Goal: Information Seeking & Learning: Learn about a topic

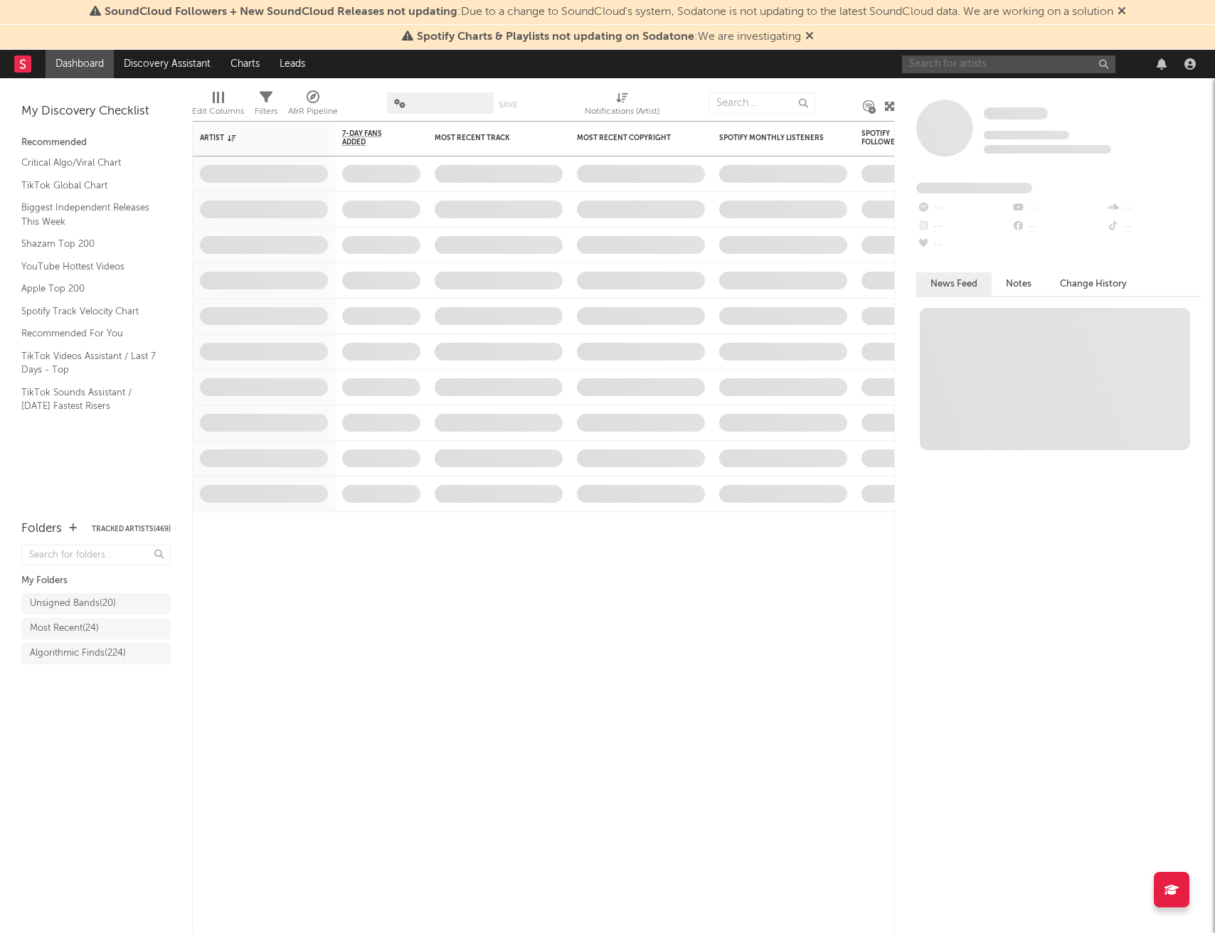
click at [938, 65] on input "text" at bounding box center [1008, 64] width 213 height 18
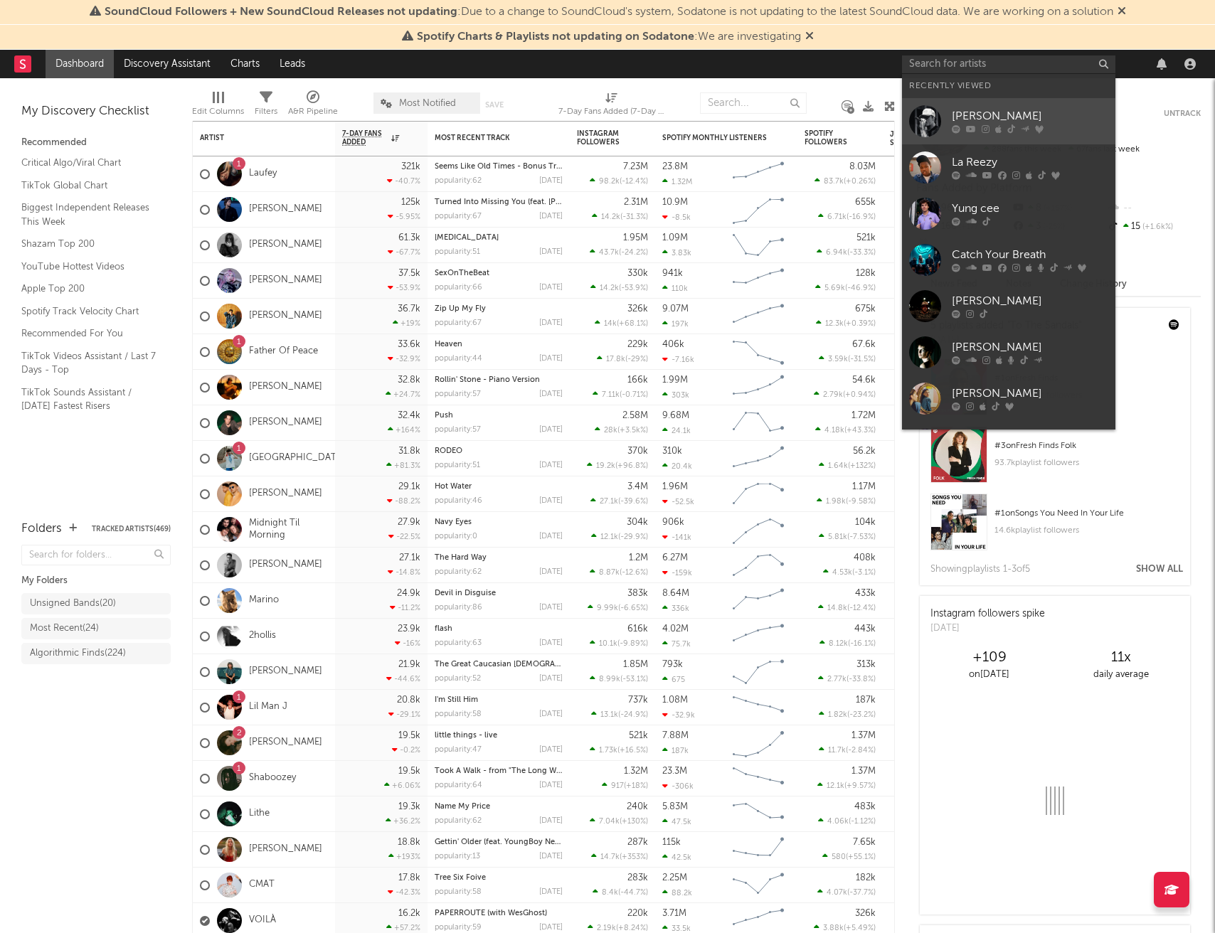
click at [960, 123] on div "Tayler Holder" at bounding box center [1030, 116] width 156 height 17
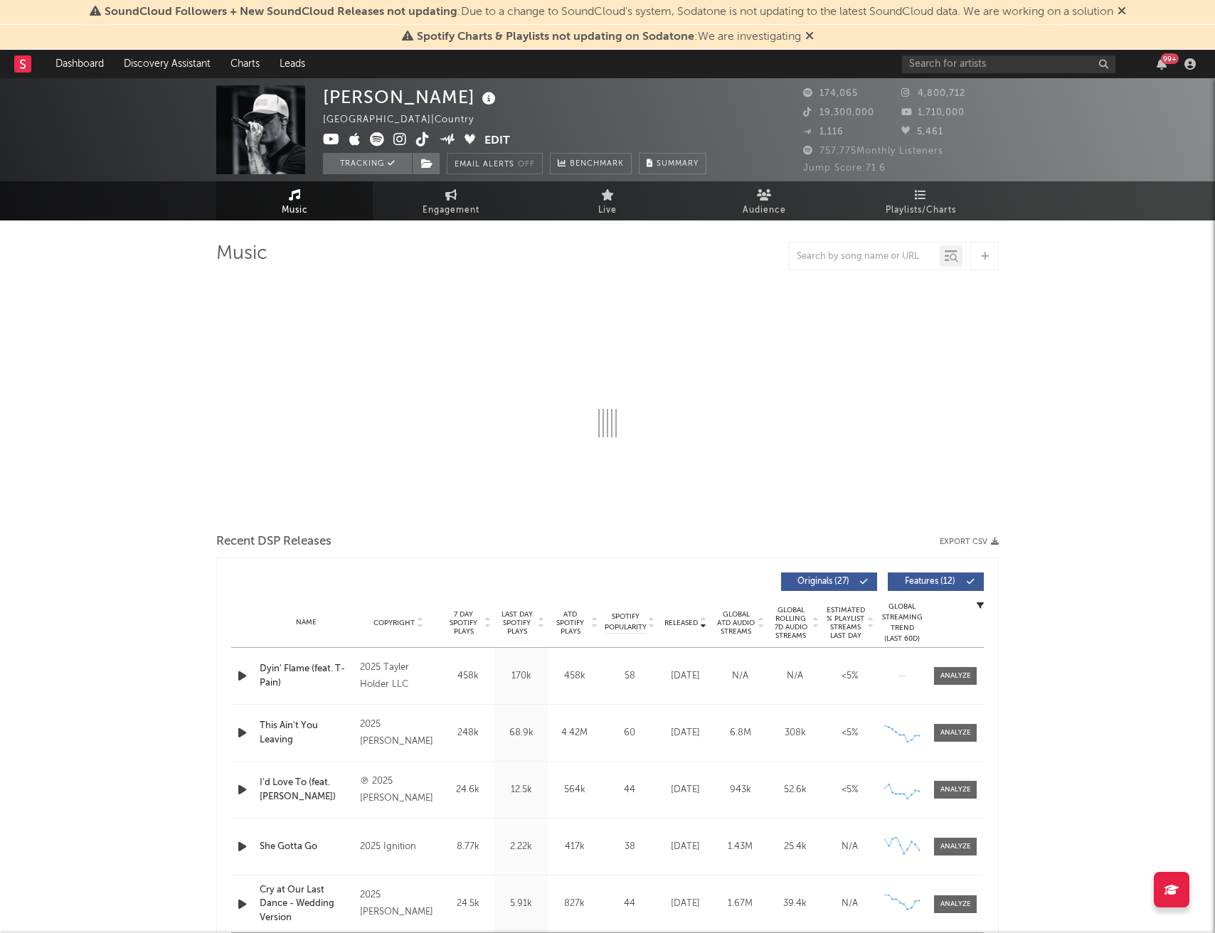
select select "6m"
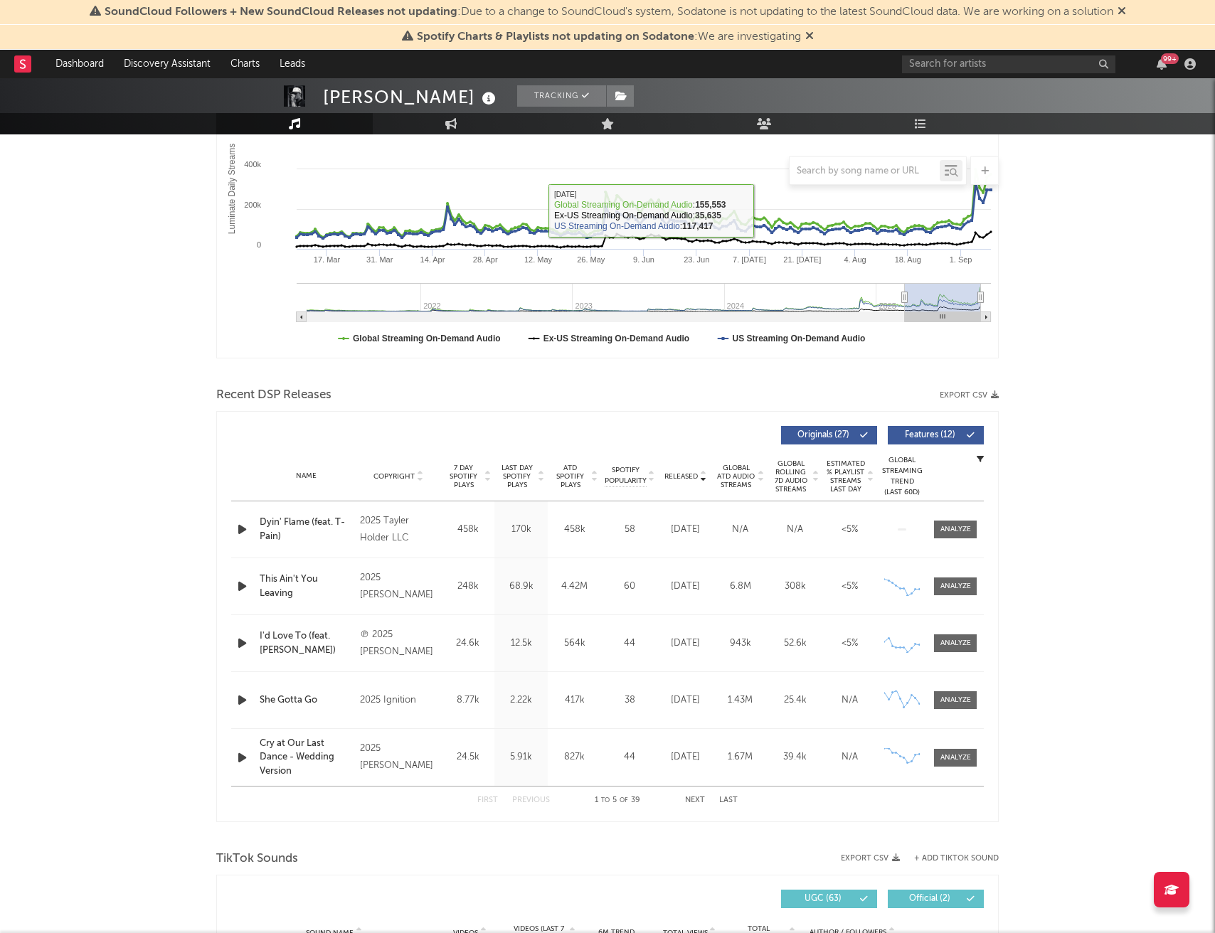
scroll to position [351, 0]
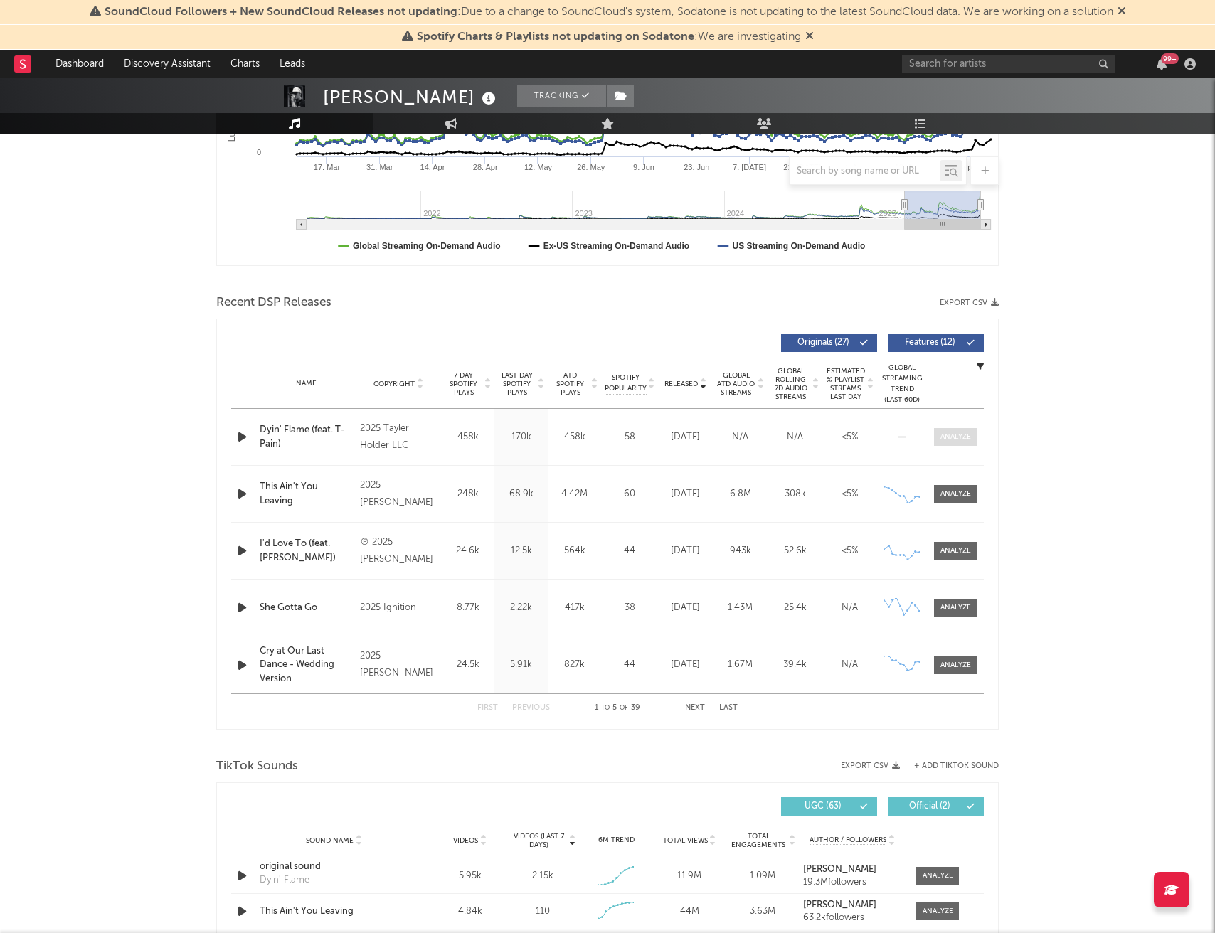
click at [941, 442] on div at bounding box center [955, 437] width 31 height 11
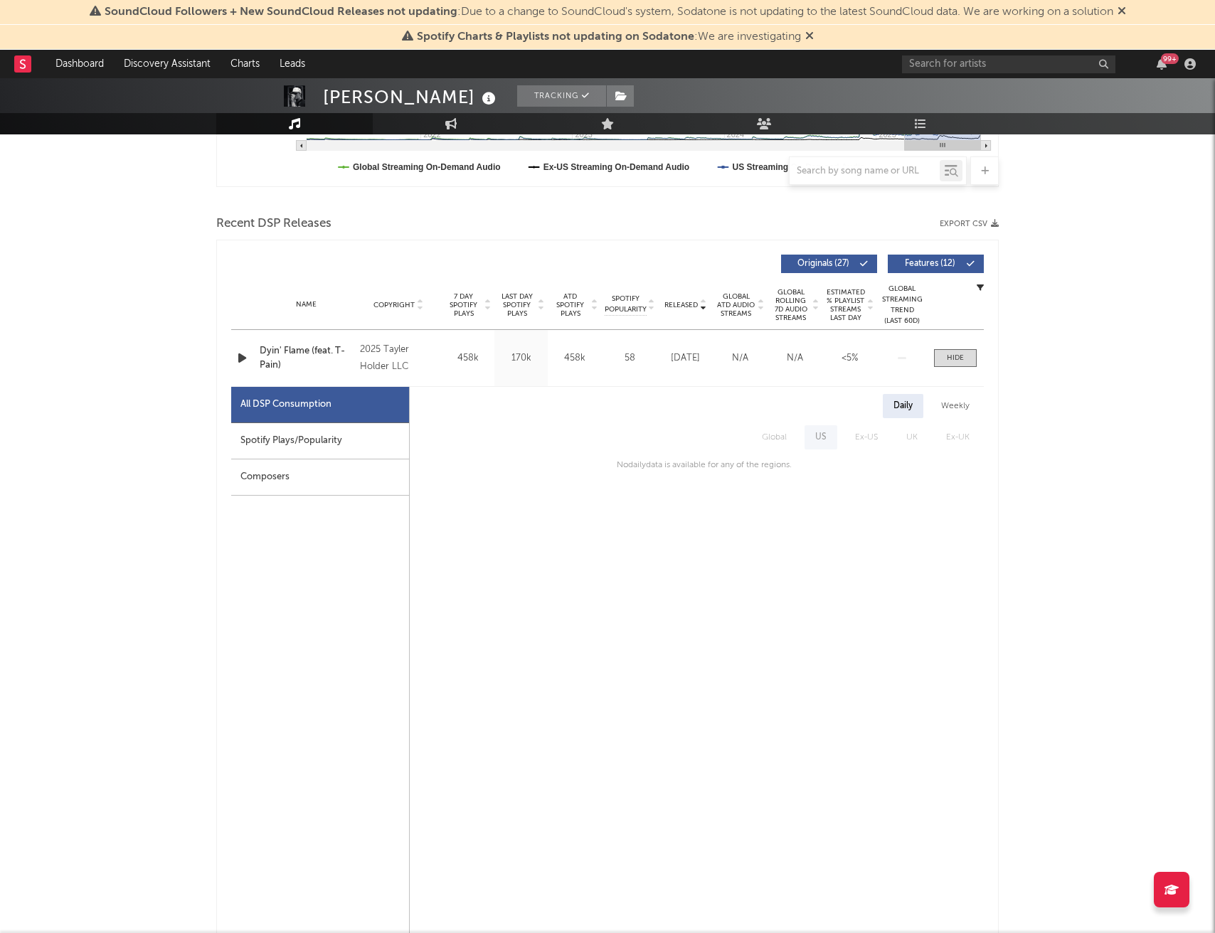
scroll to position [445, 0]
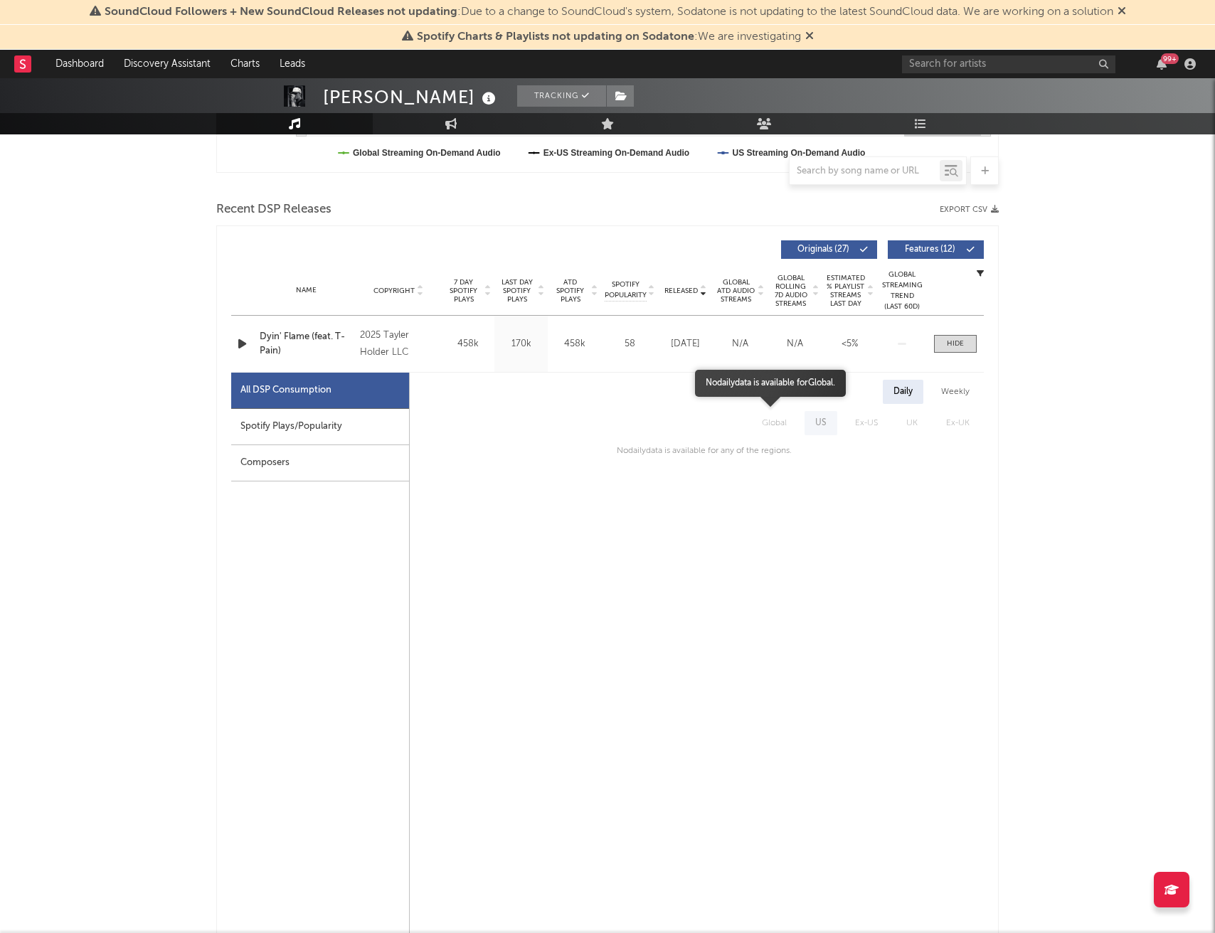
click at [789, 420] on span "Global" at bounding box center [774, 423] width 53 height 24
click at [321, 425] on div "Spotify Plays/Popularity" at bounding box center [320, 427] width 178 height 36
select select "1w"
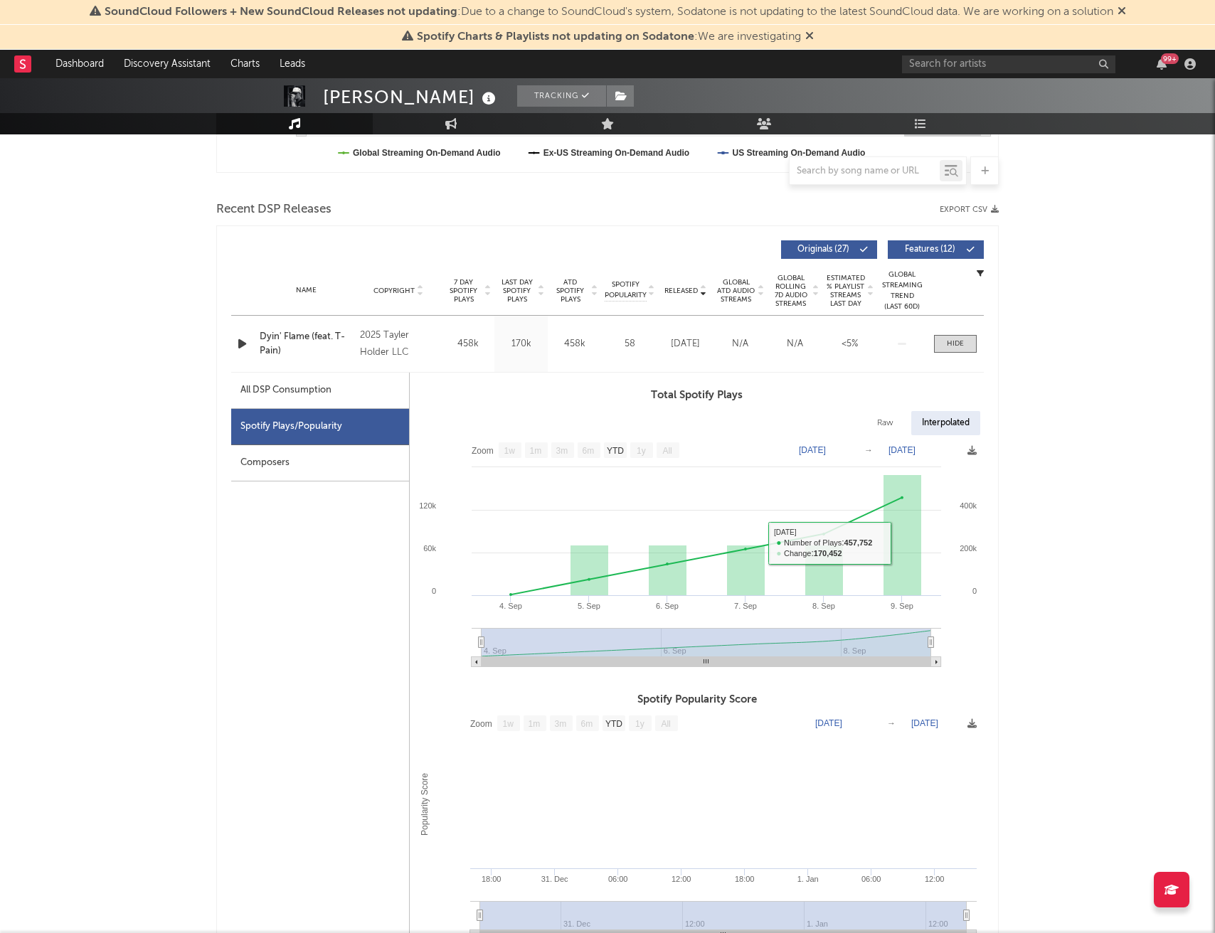
scroll to position [0, 0]
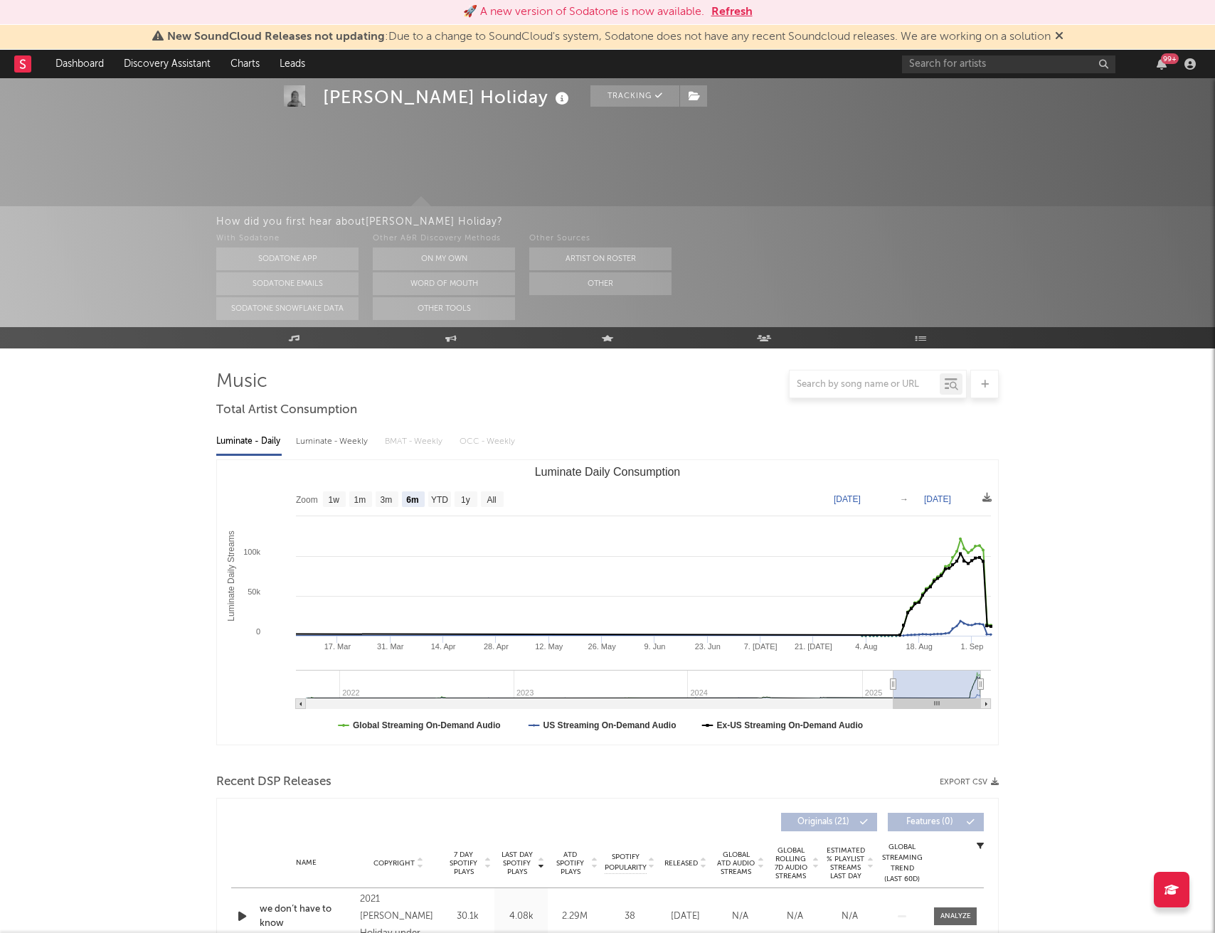
select select "6m"
select select "1w"
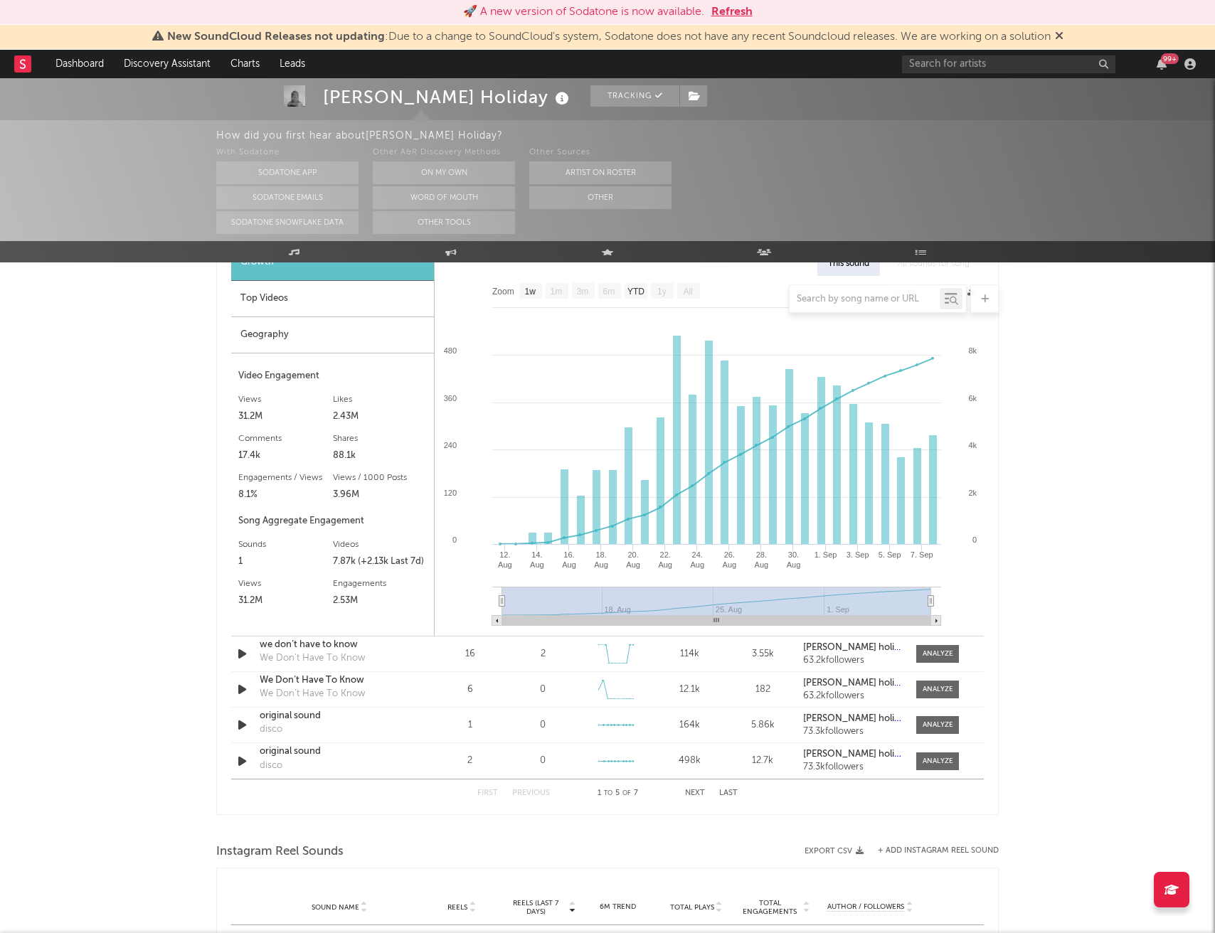
click at [740, 11] on button "Refresh" at bounding box center [731, 12] width 41 height 17
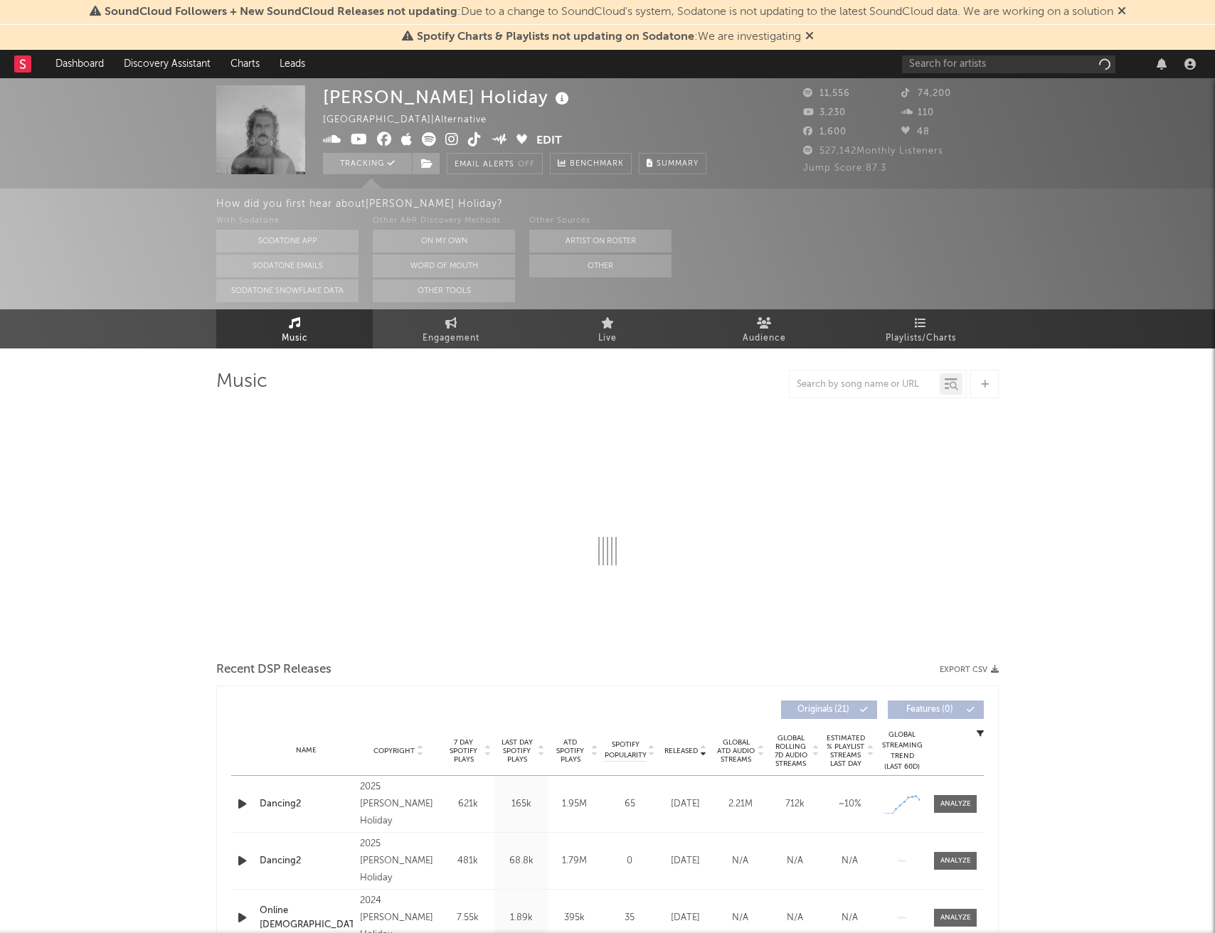
select select "6m"
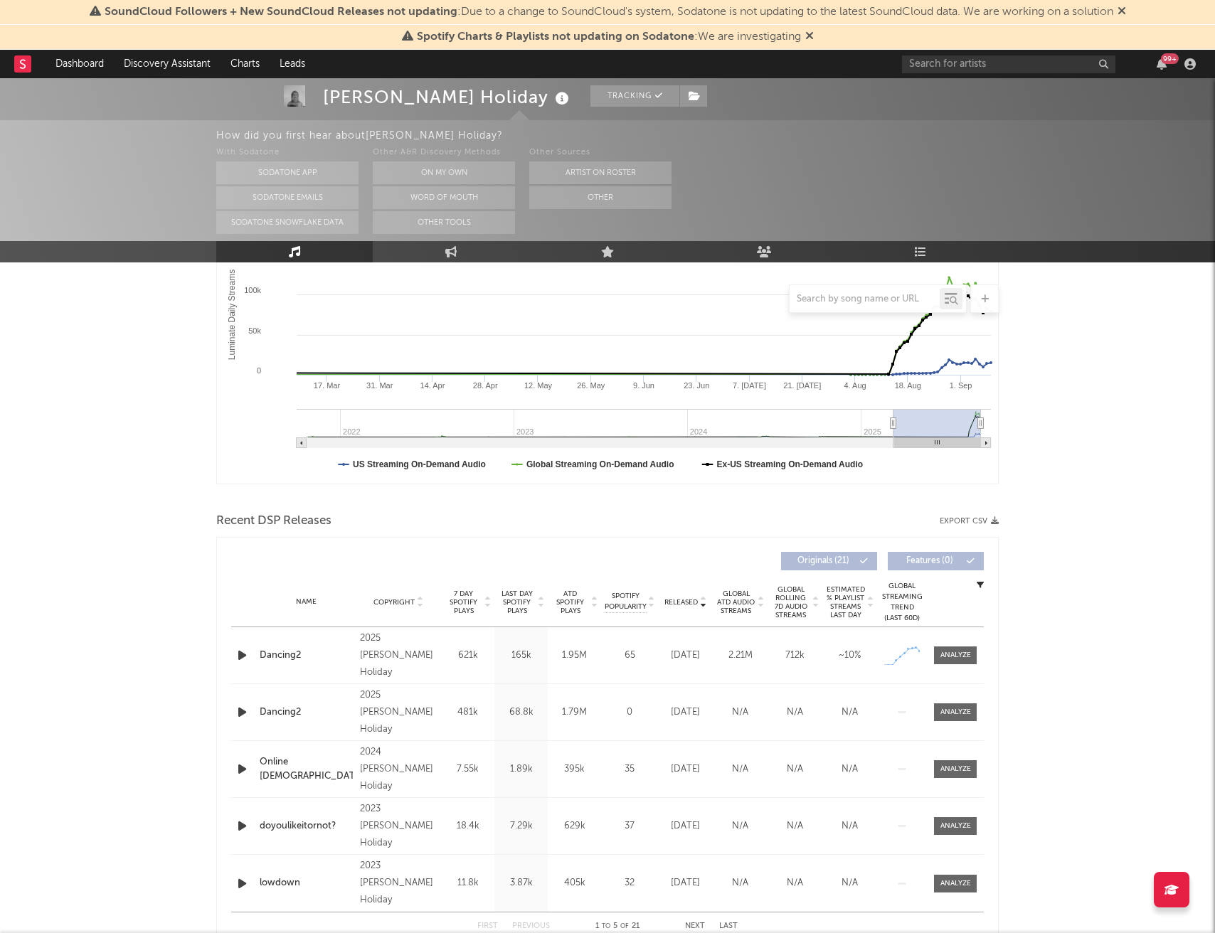
scroll to position [383, 0]
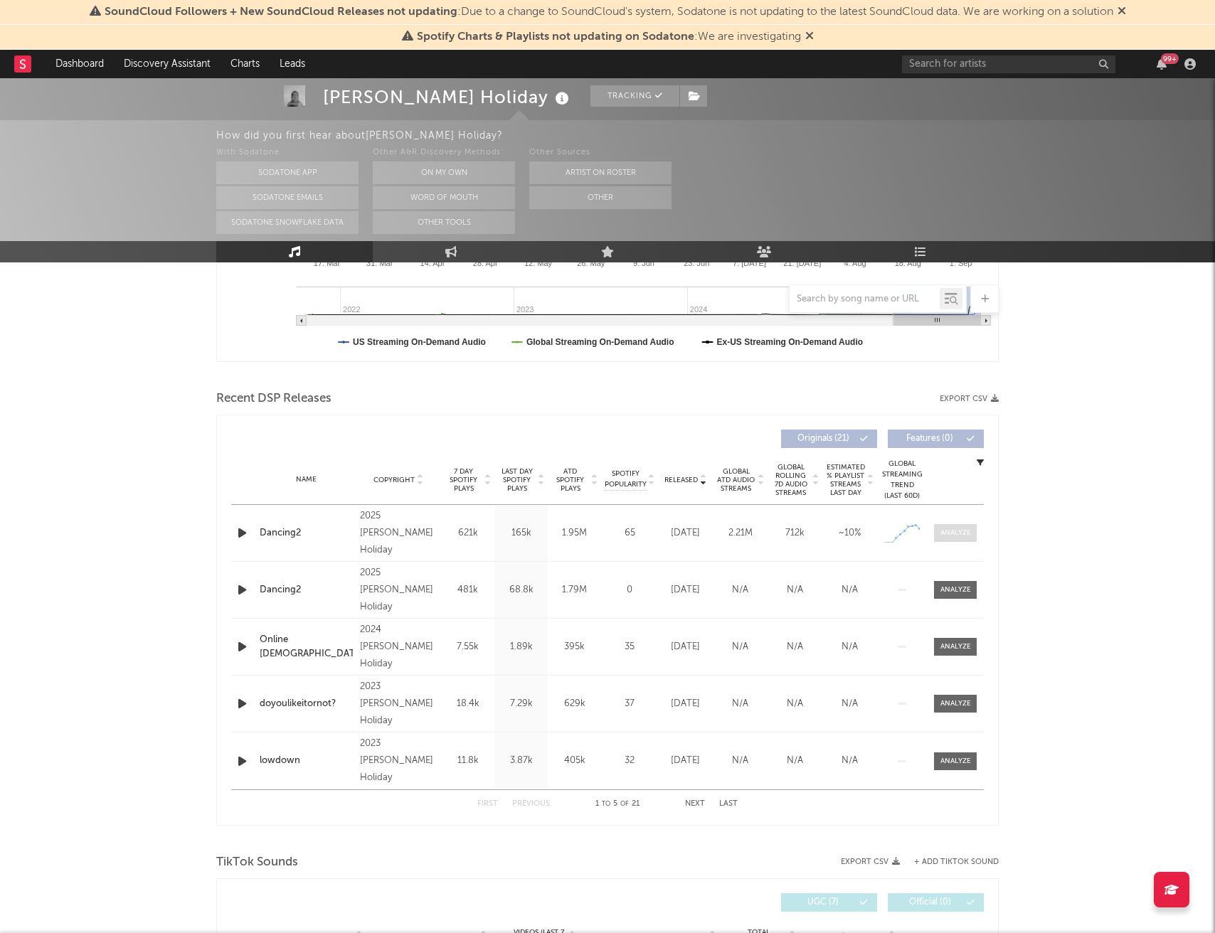
click at [970, 533] on div at bounding box center [955, 533] width 31 height 11
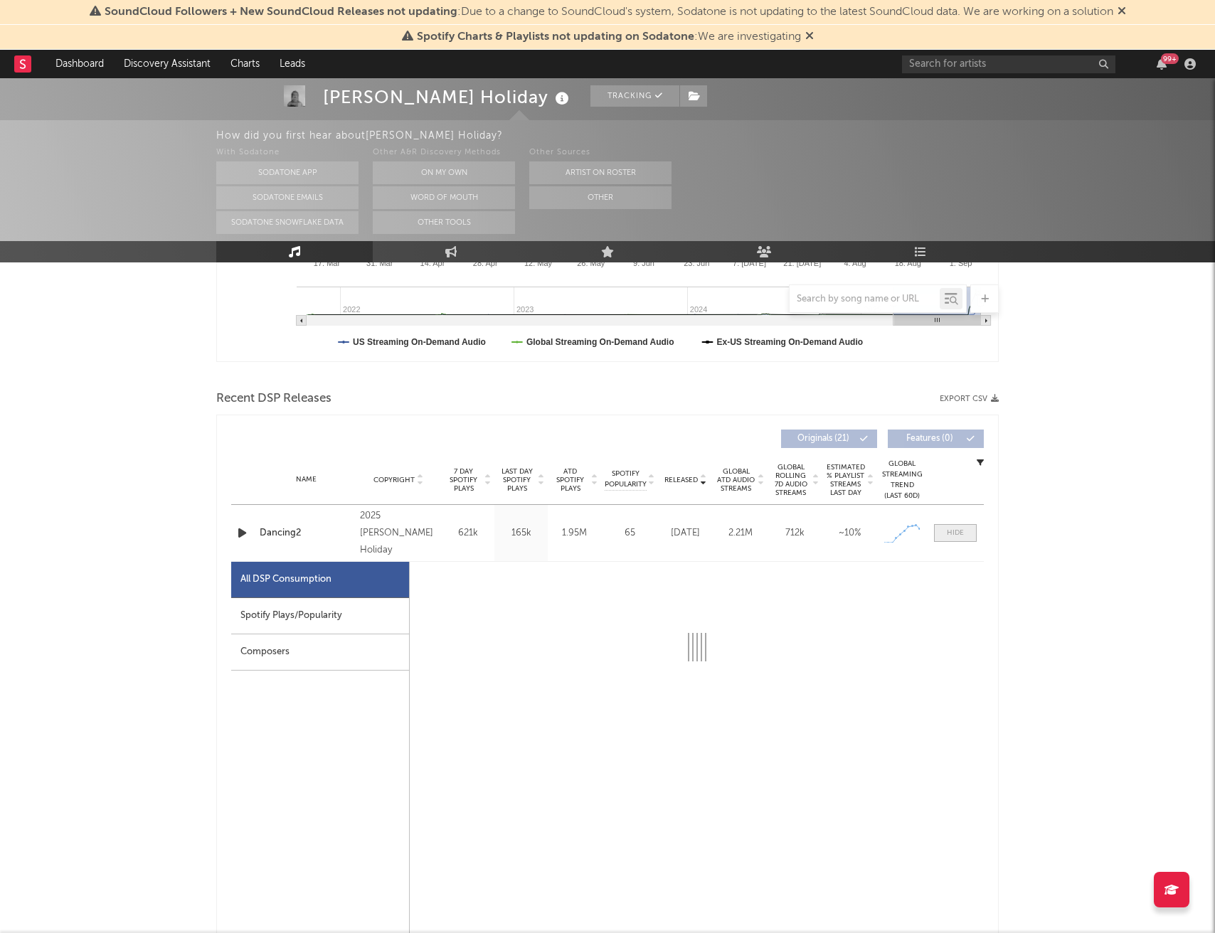
select select "1w"
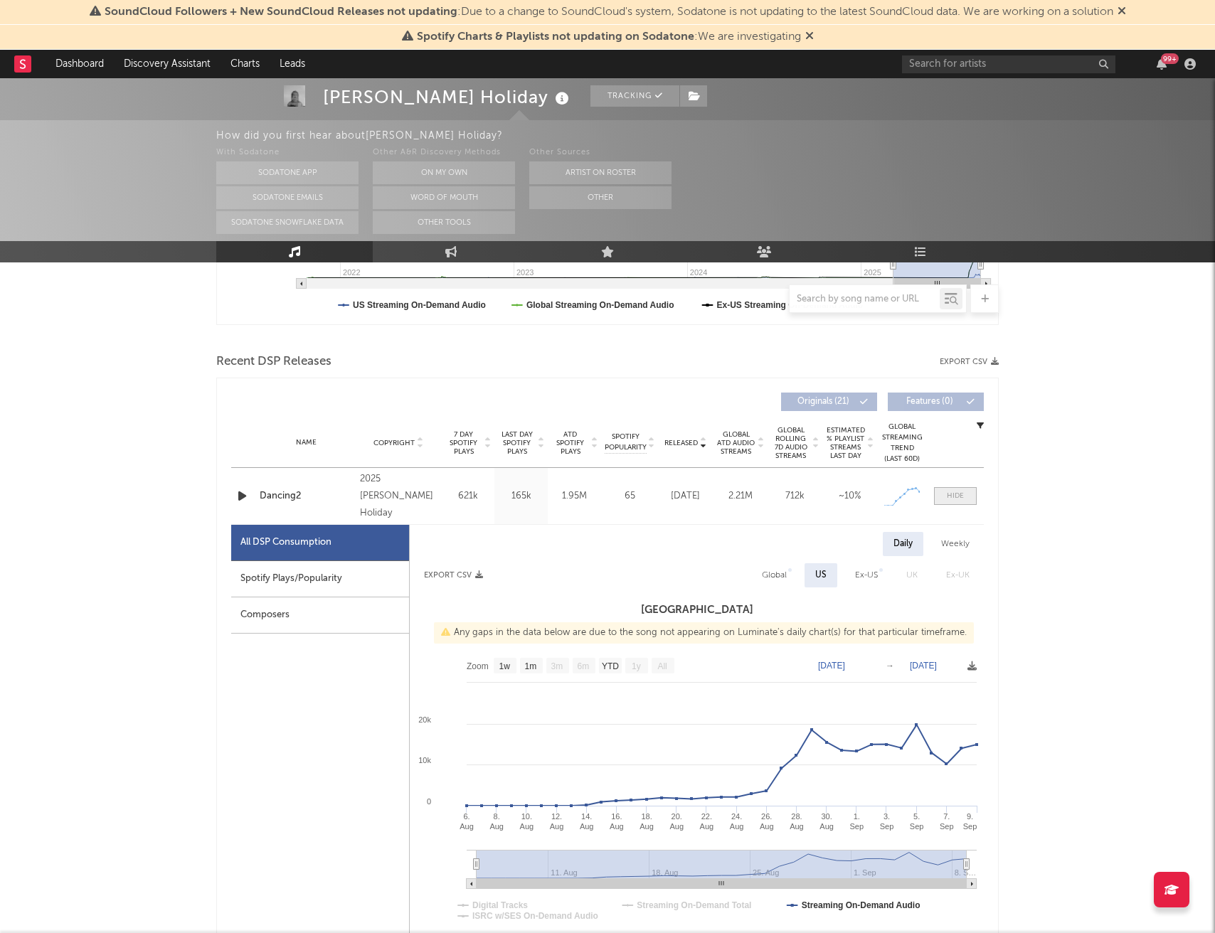
scroll to position [432, 0]
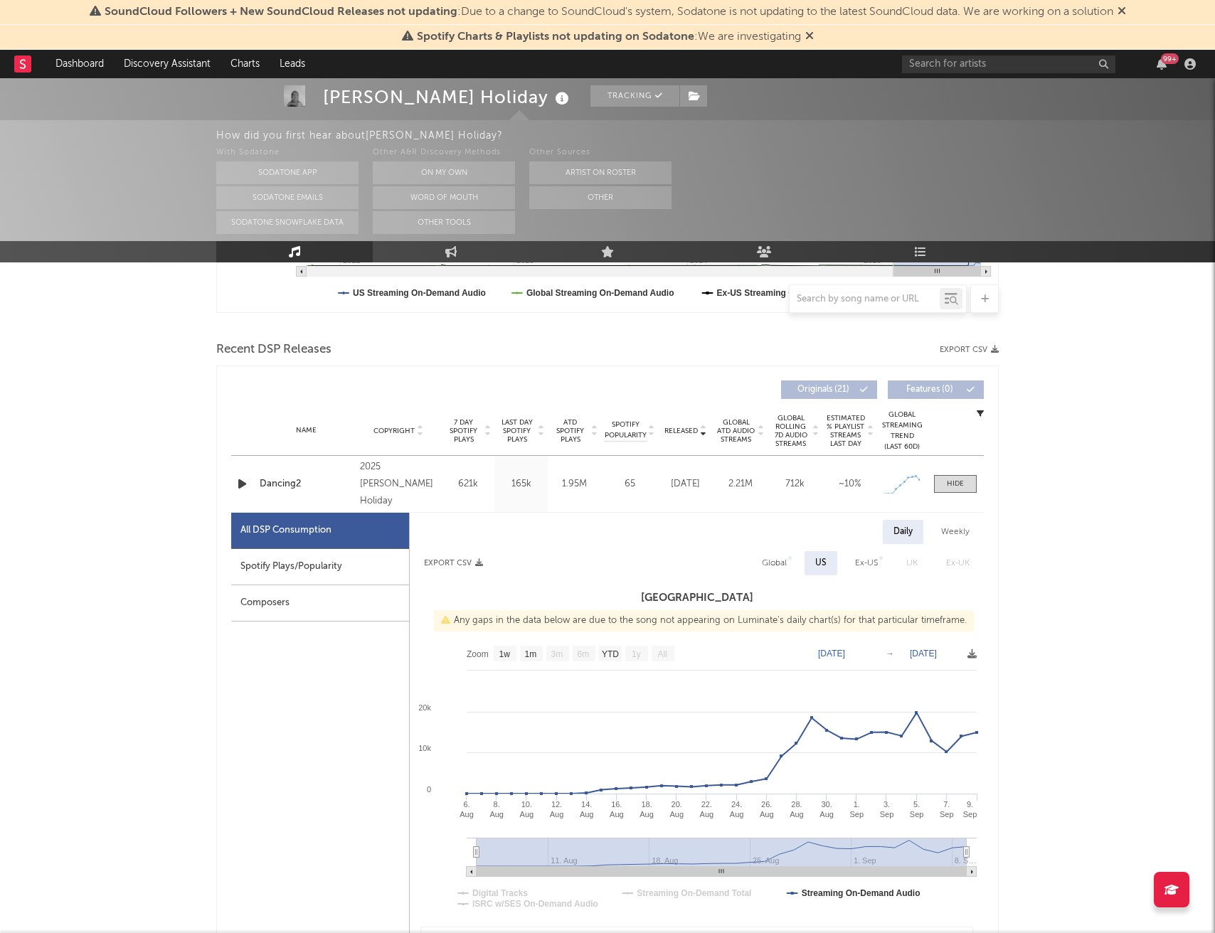
click at [780, 566] on div "Global" at bounding box center [774, 563] width 25 height 17
select select "1w"
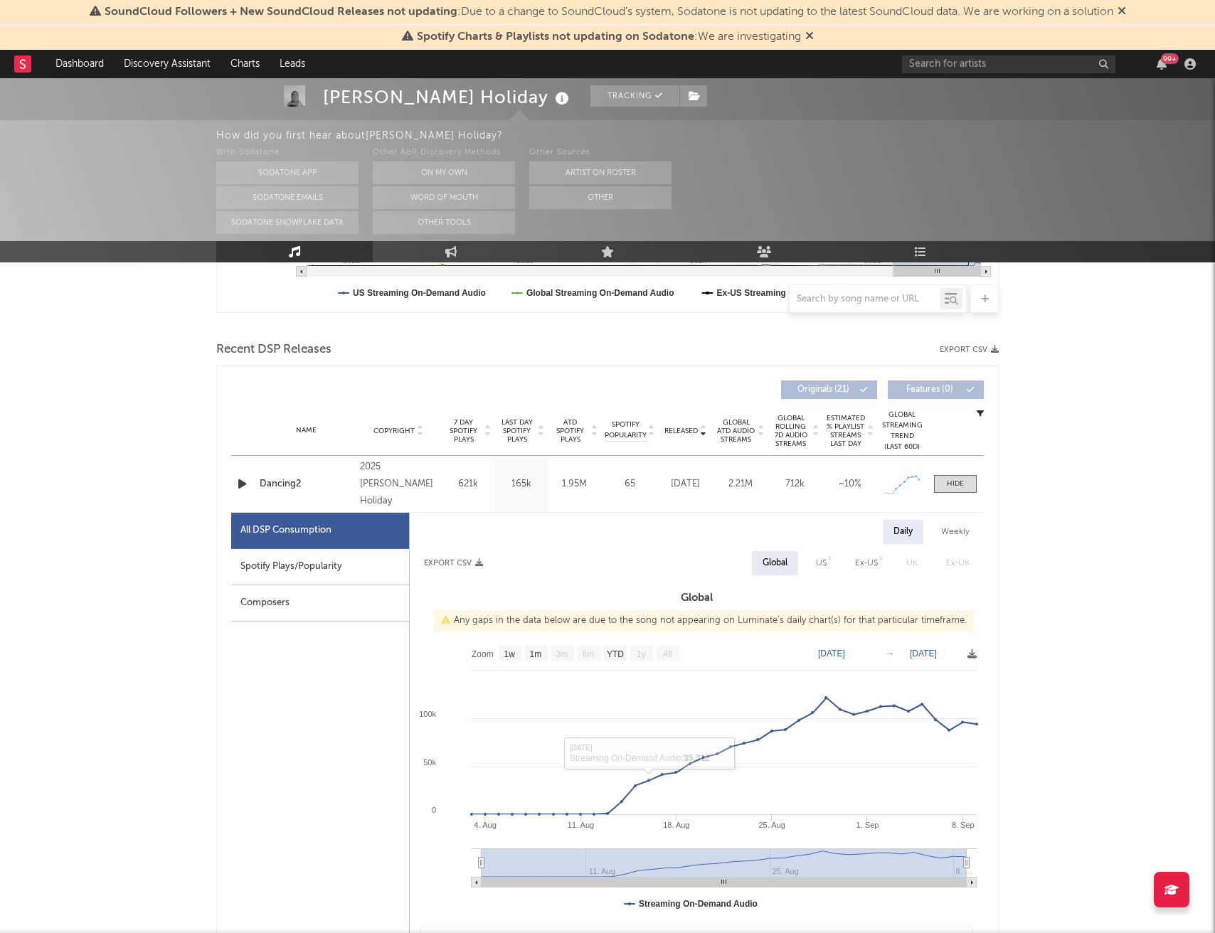
click at [368, 570] on div "Spotify Plays/Popularity" at bounding box center [320, 567] width 178 height 36
select select "1w"
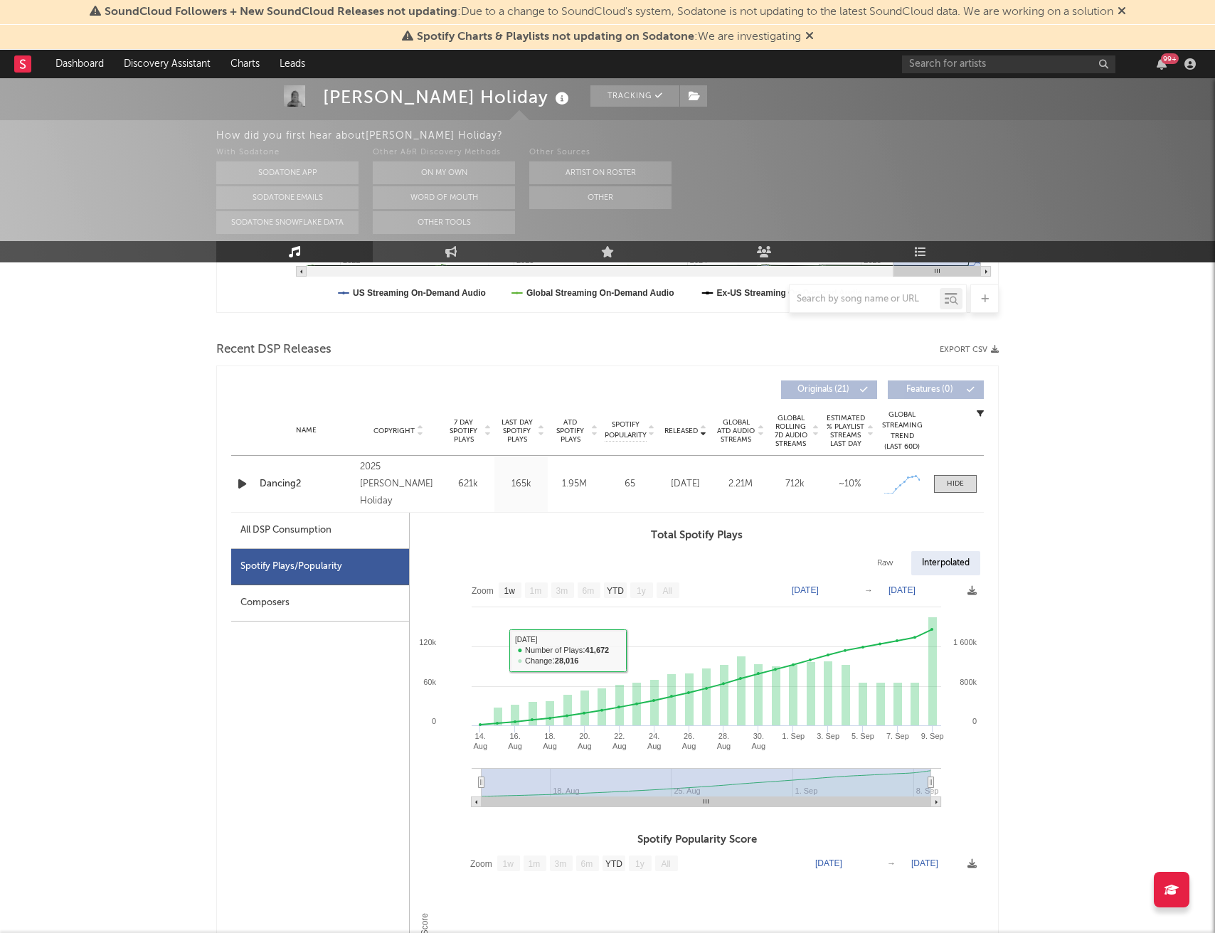
click at [347, 541] on div "All DSP Consumption" at bounding box center [320, 531] width 178 height 36
select select "1w"
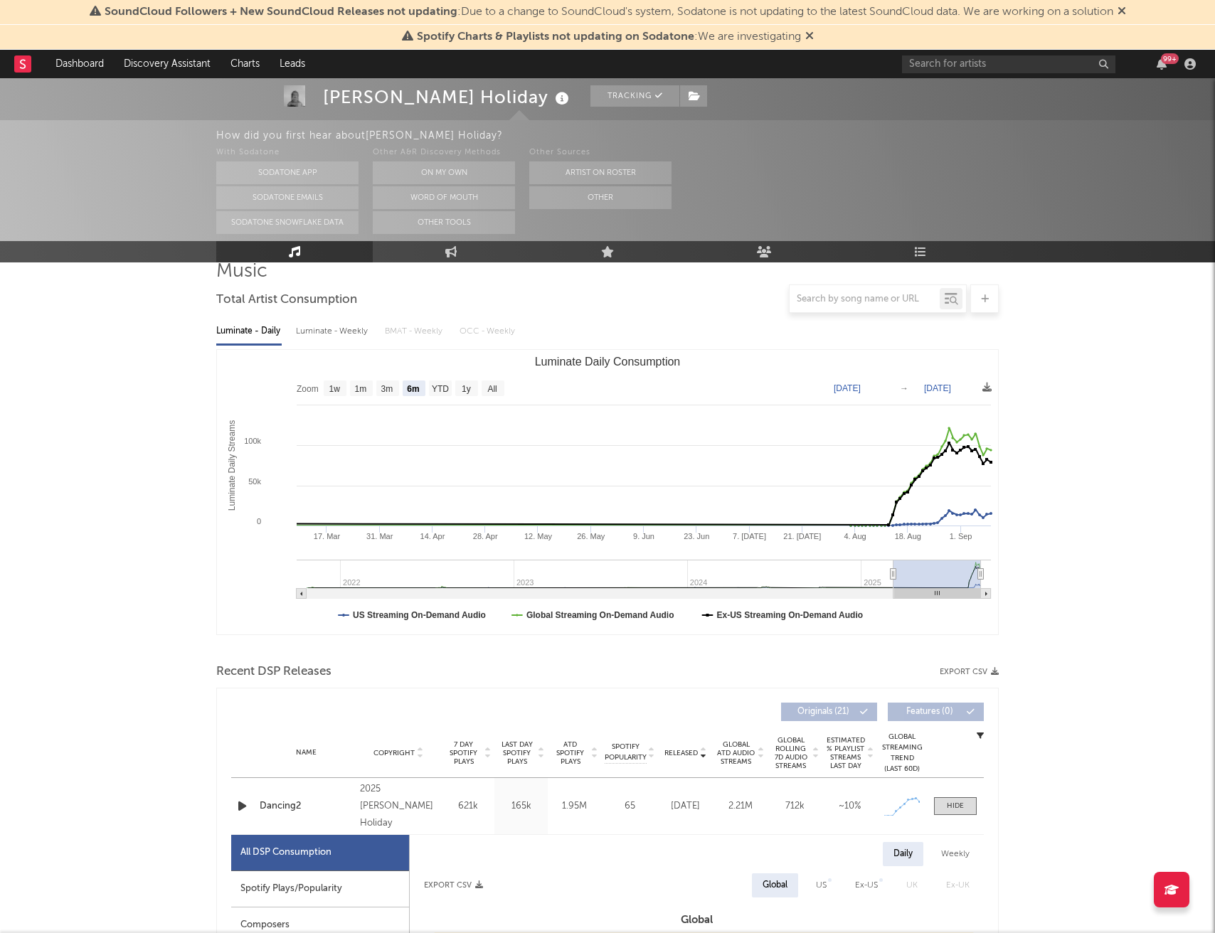
scroll to position [0, 0]
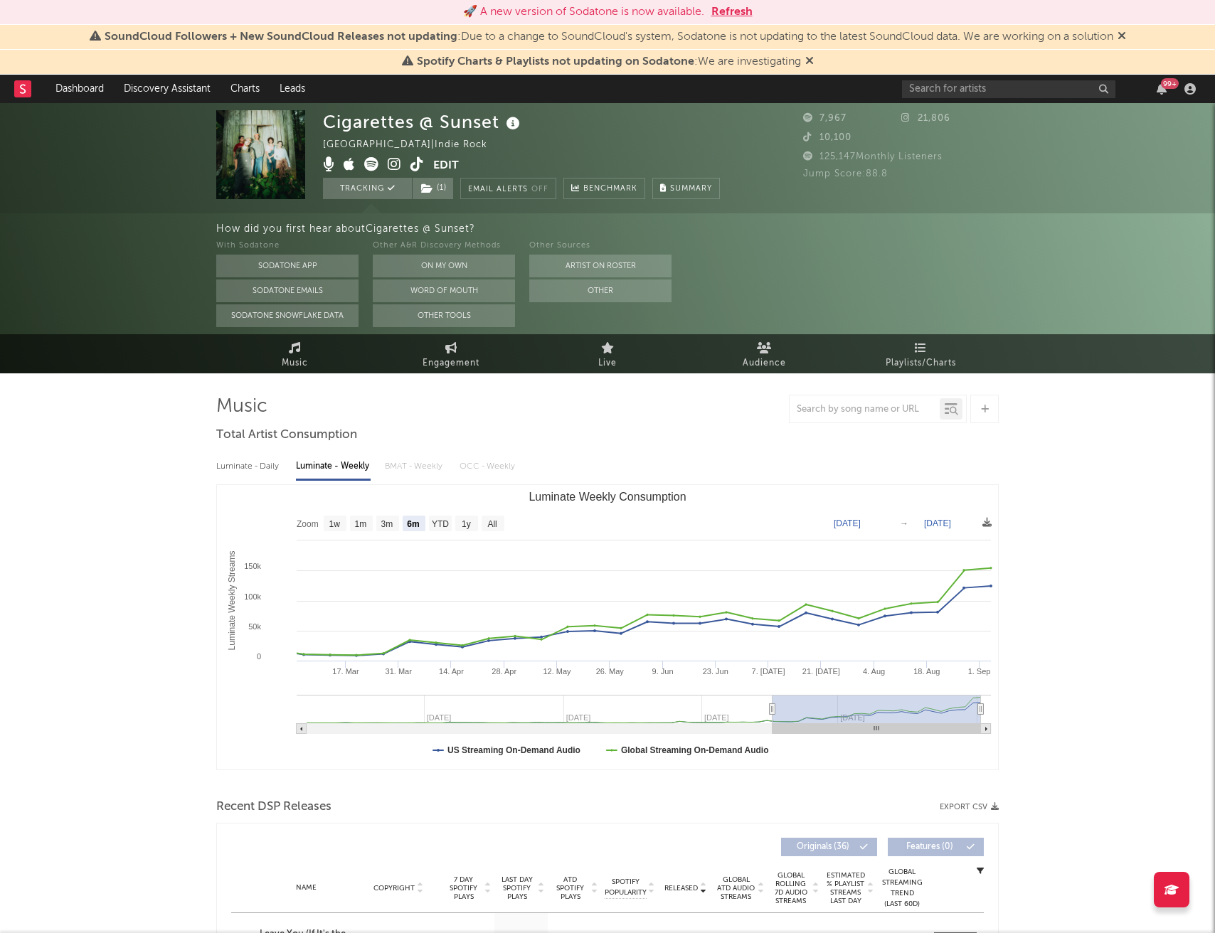
select select "6m"
click at [730, 11] on button "Refresh" at bounding box center [731, 12] width 41 height 17
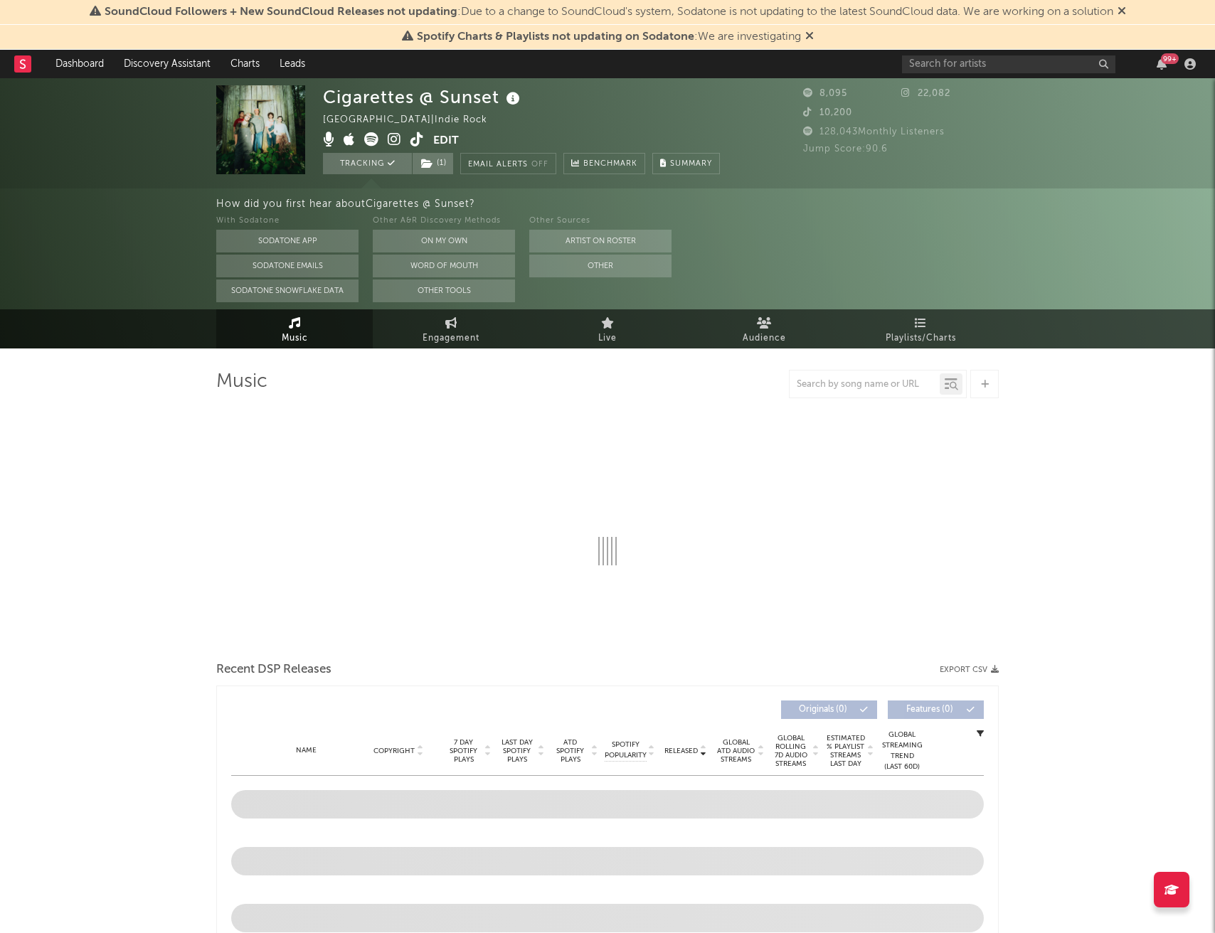
select select "1w"
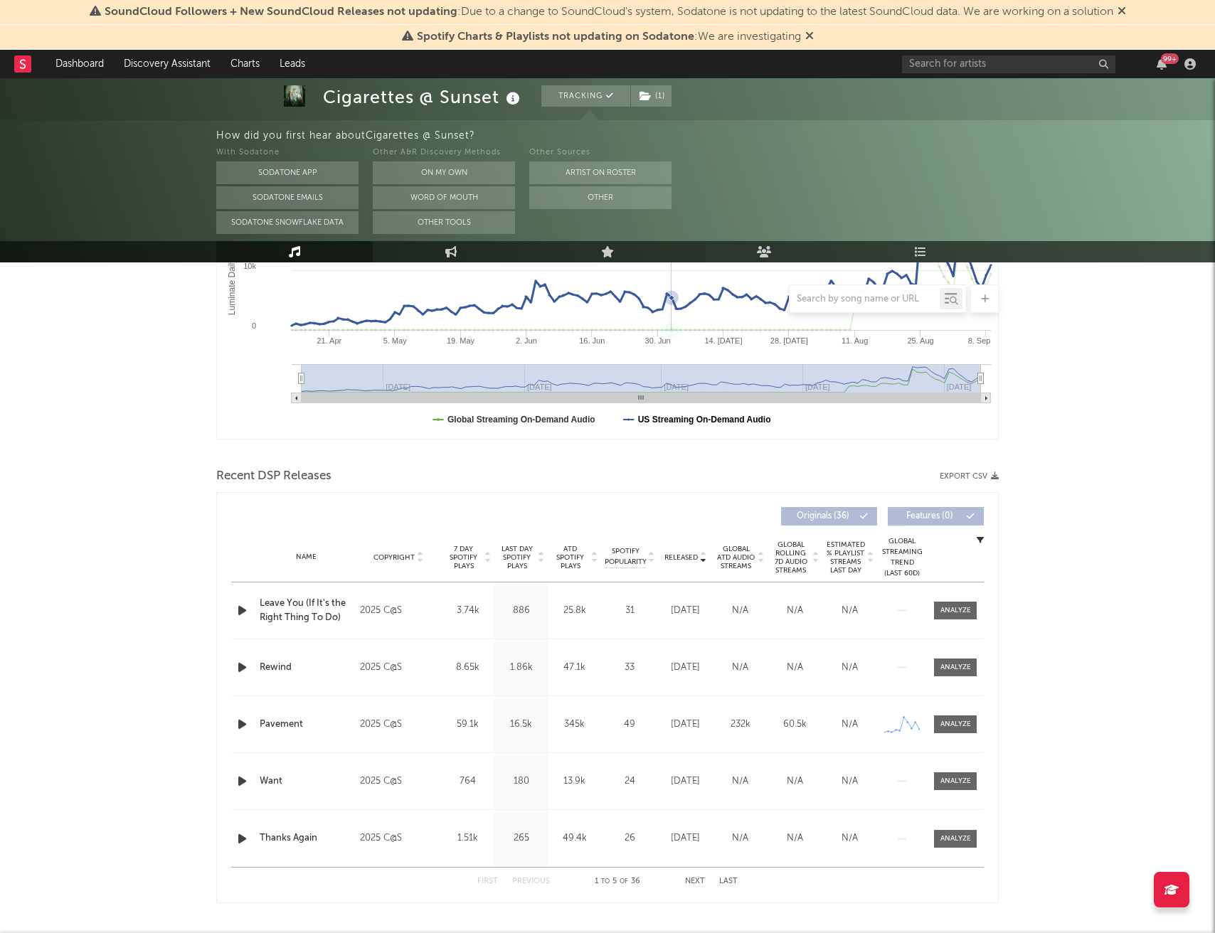
scroll to position [361, 0]
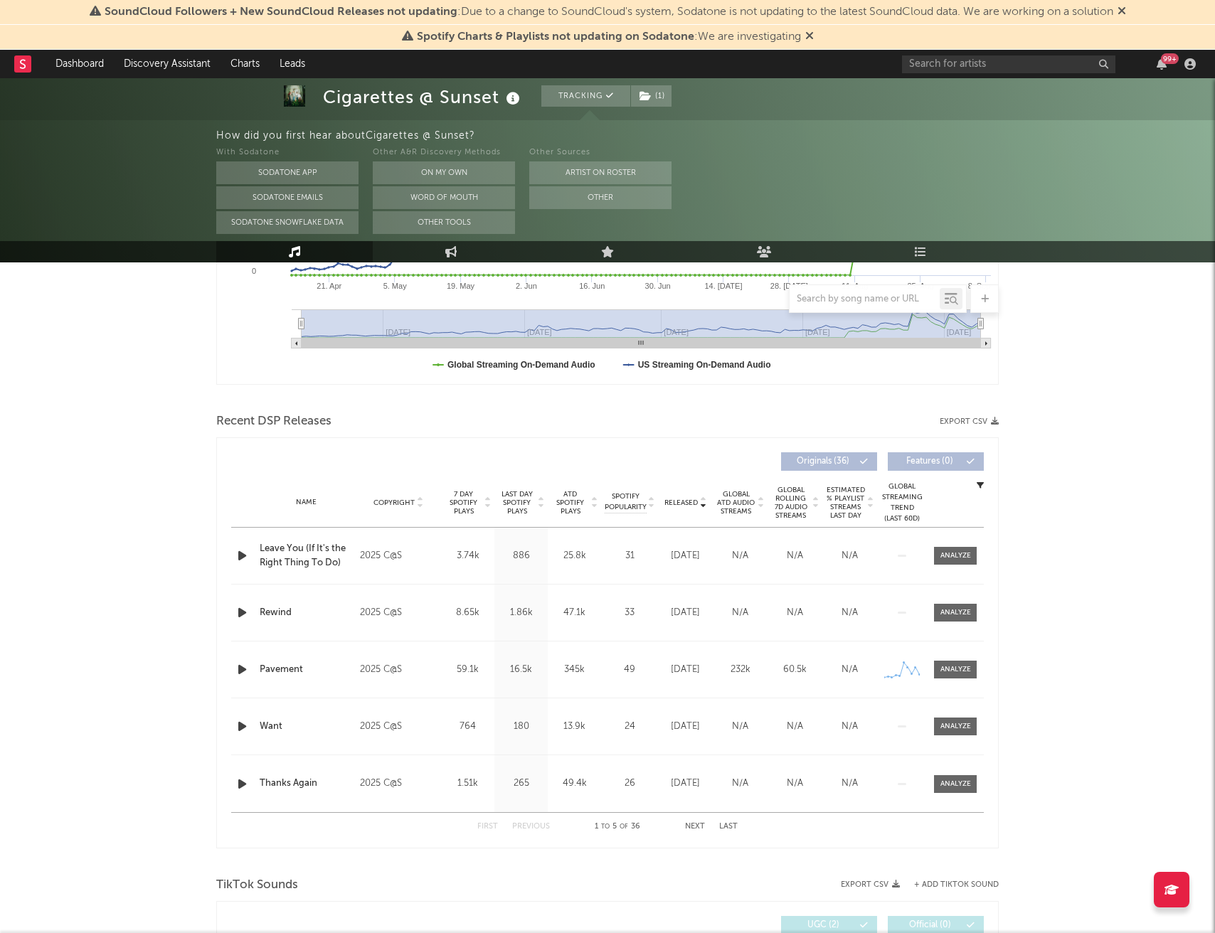
click at [518, 499] on span "Last Day Spotify Plays" at bounding box center [517, 503] width 38 height 26
click at [954, 562] on span at bounding box center [955, 556] width 43 height 18
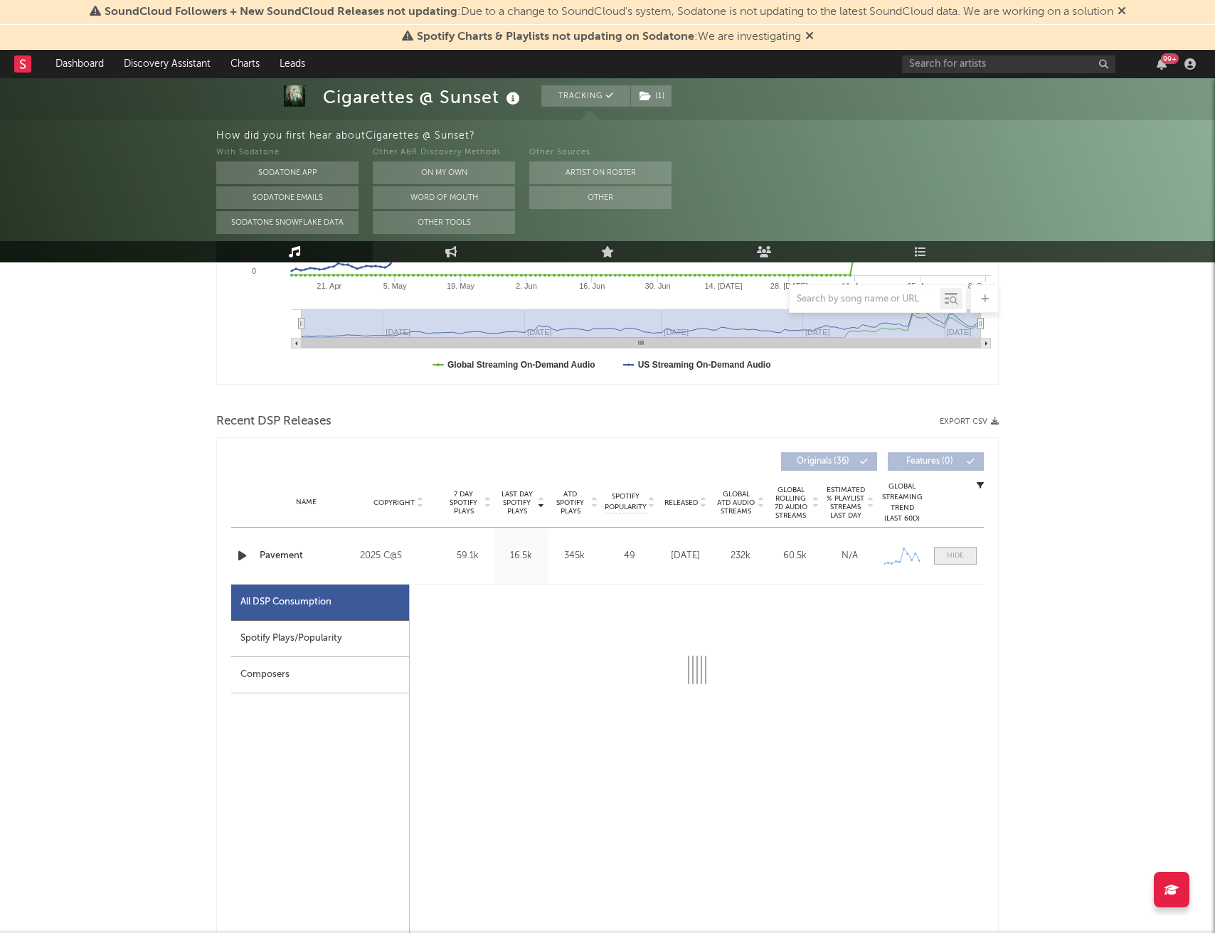
select select "1w"
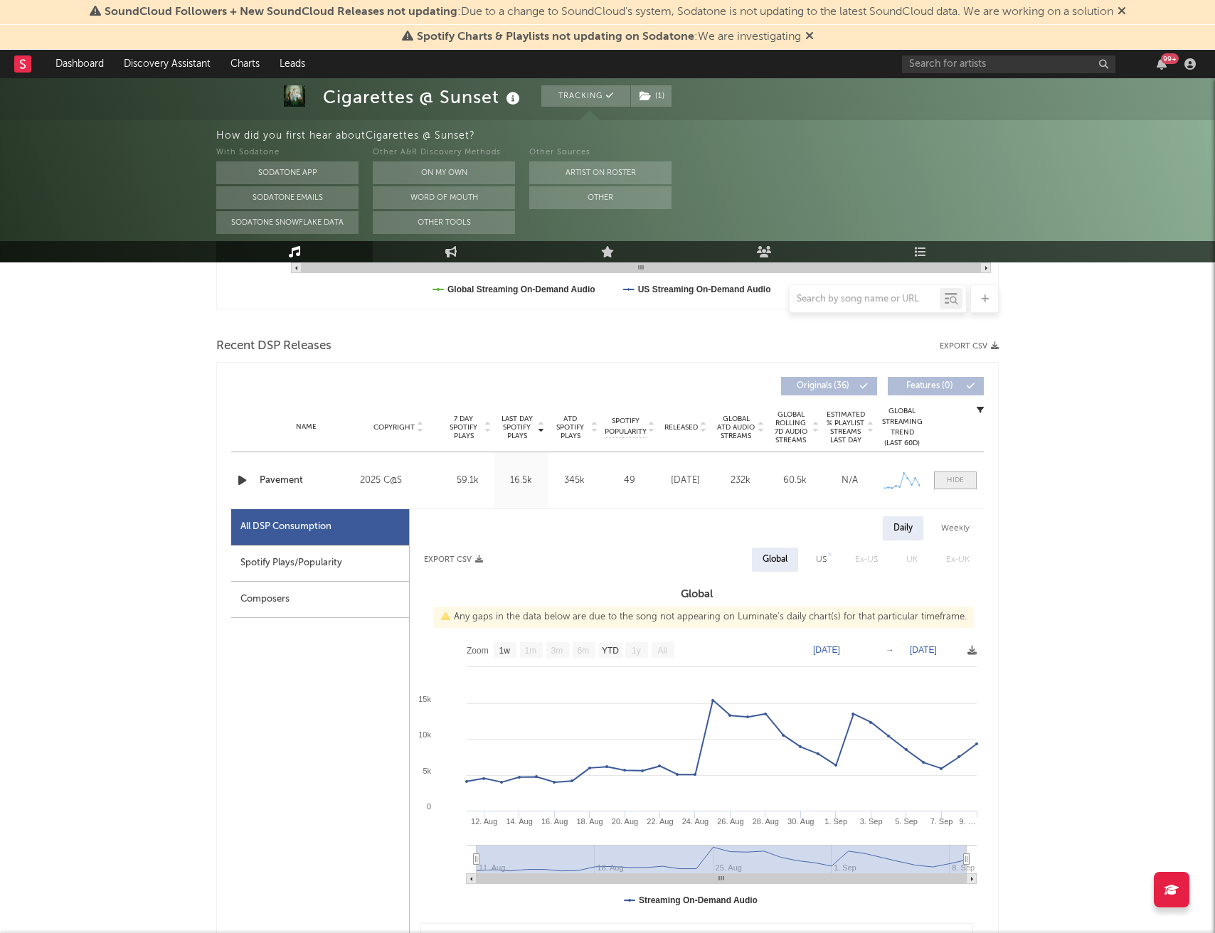
scroll to position [442, 0]
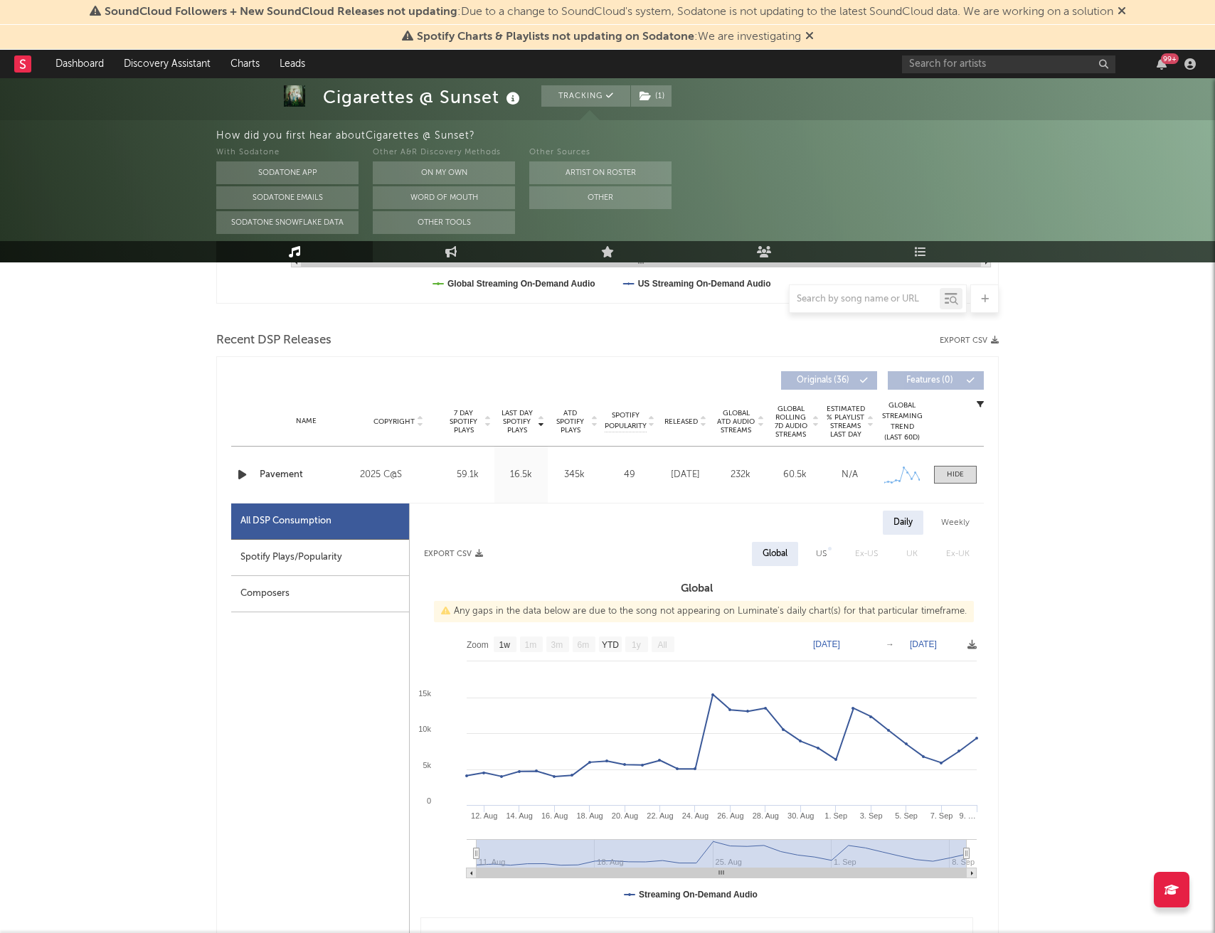
click at [362, 563] on div "Spotify Plays/Popularity" at bounding box center [320, 558] width 178 height 36
select select "1w"
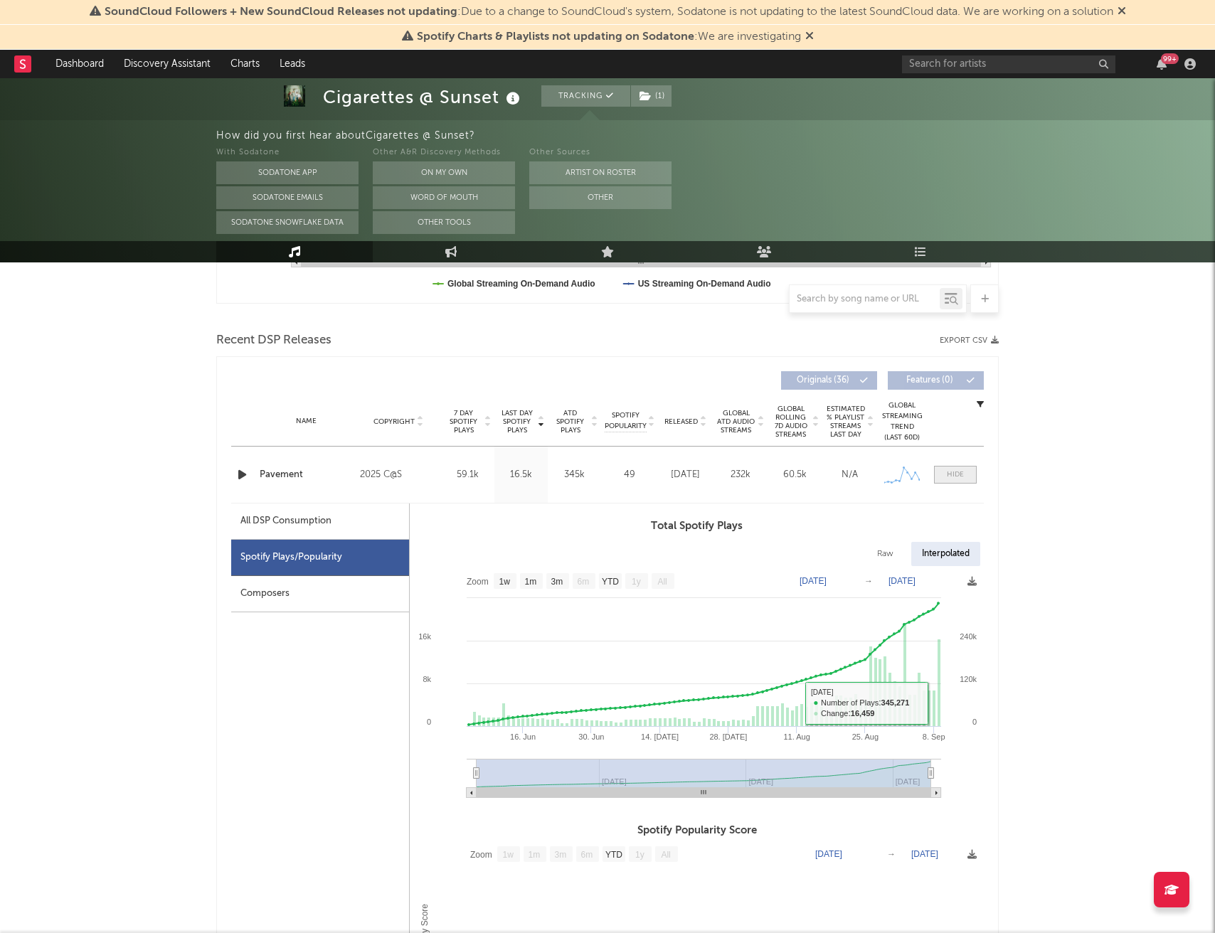
click at [953, 476] on div at bounding box center [955, 474] width 17 height 11
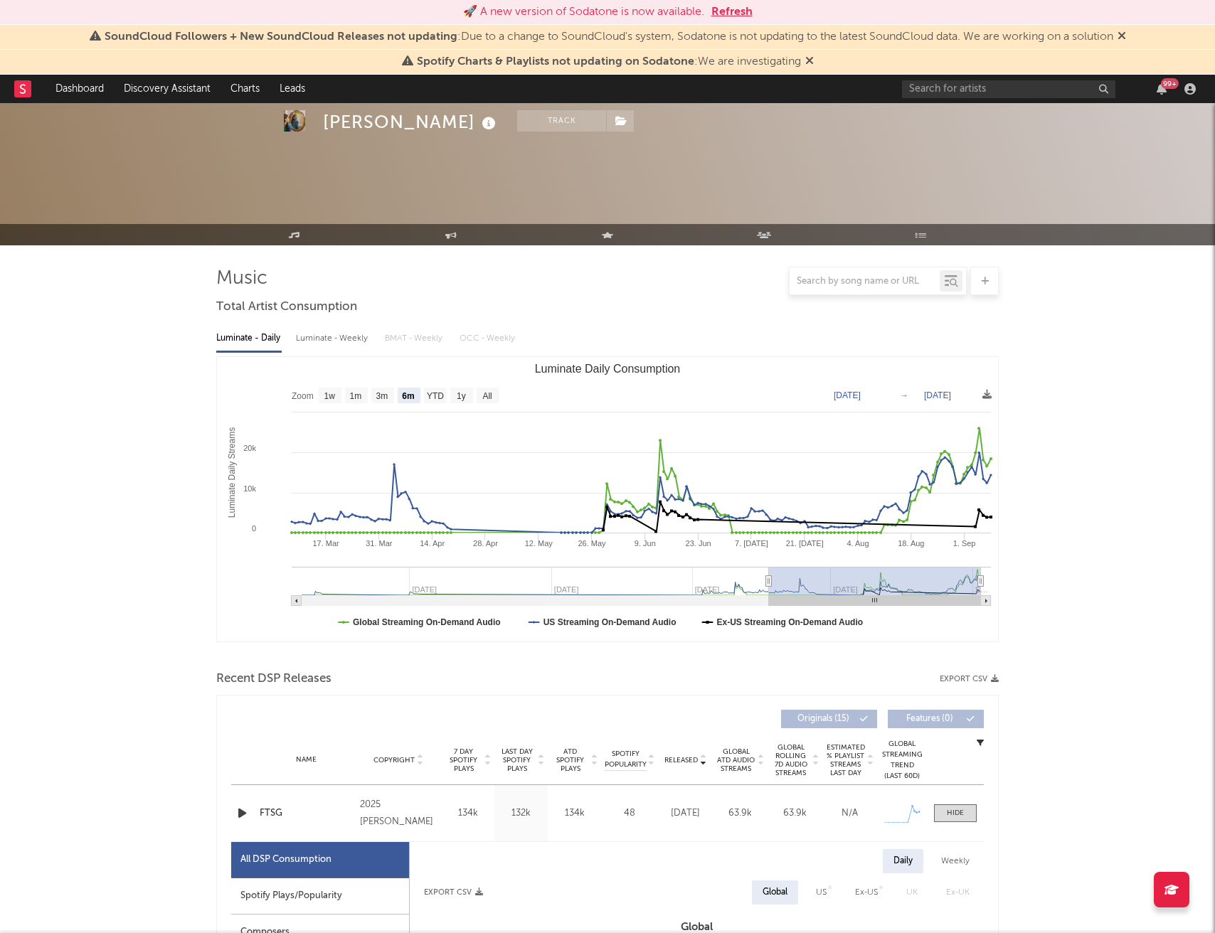
select select "6m"
select select "1w"
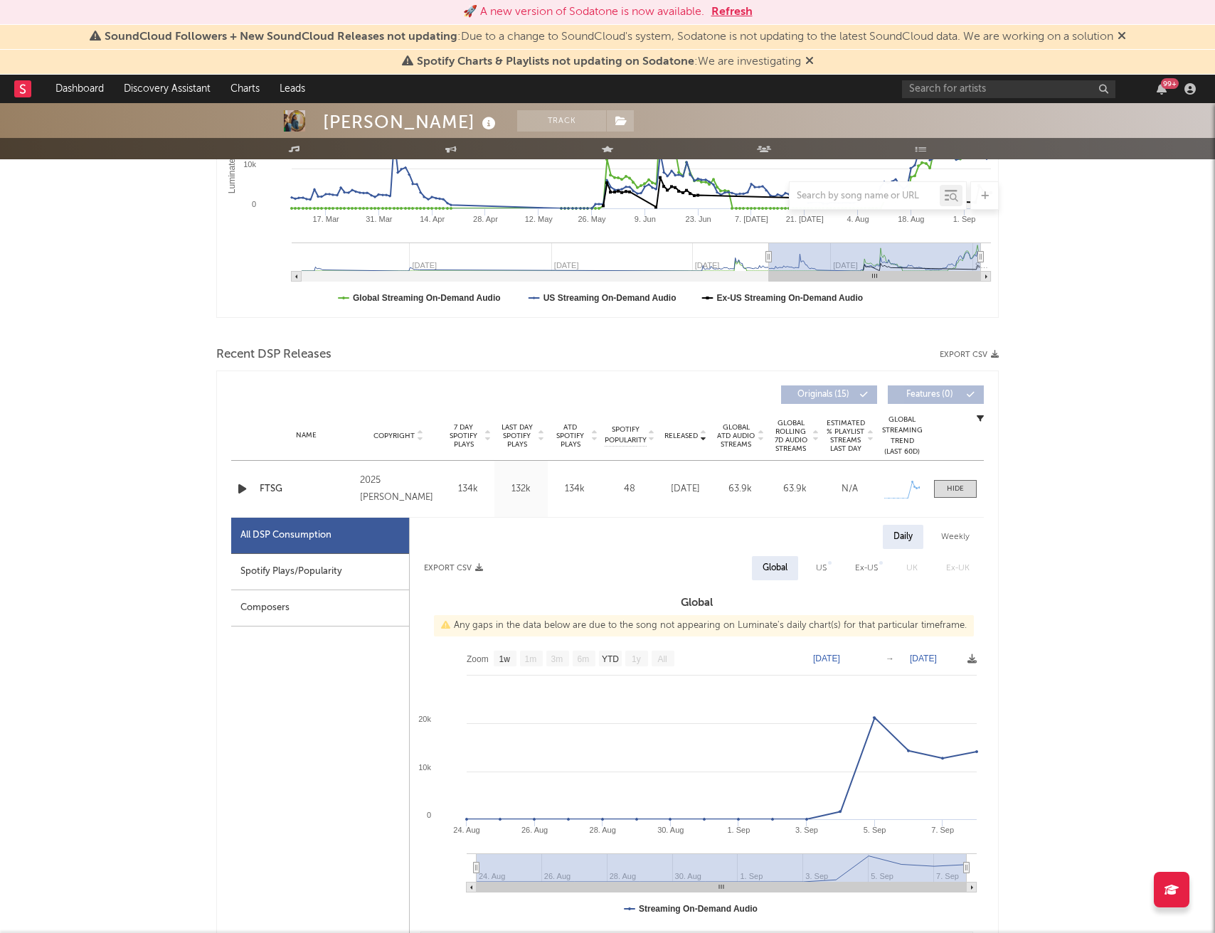
click at [740, 17] on button "Refresh" at bounding box center [731, 12] width 41 height 17
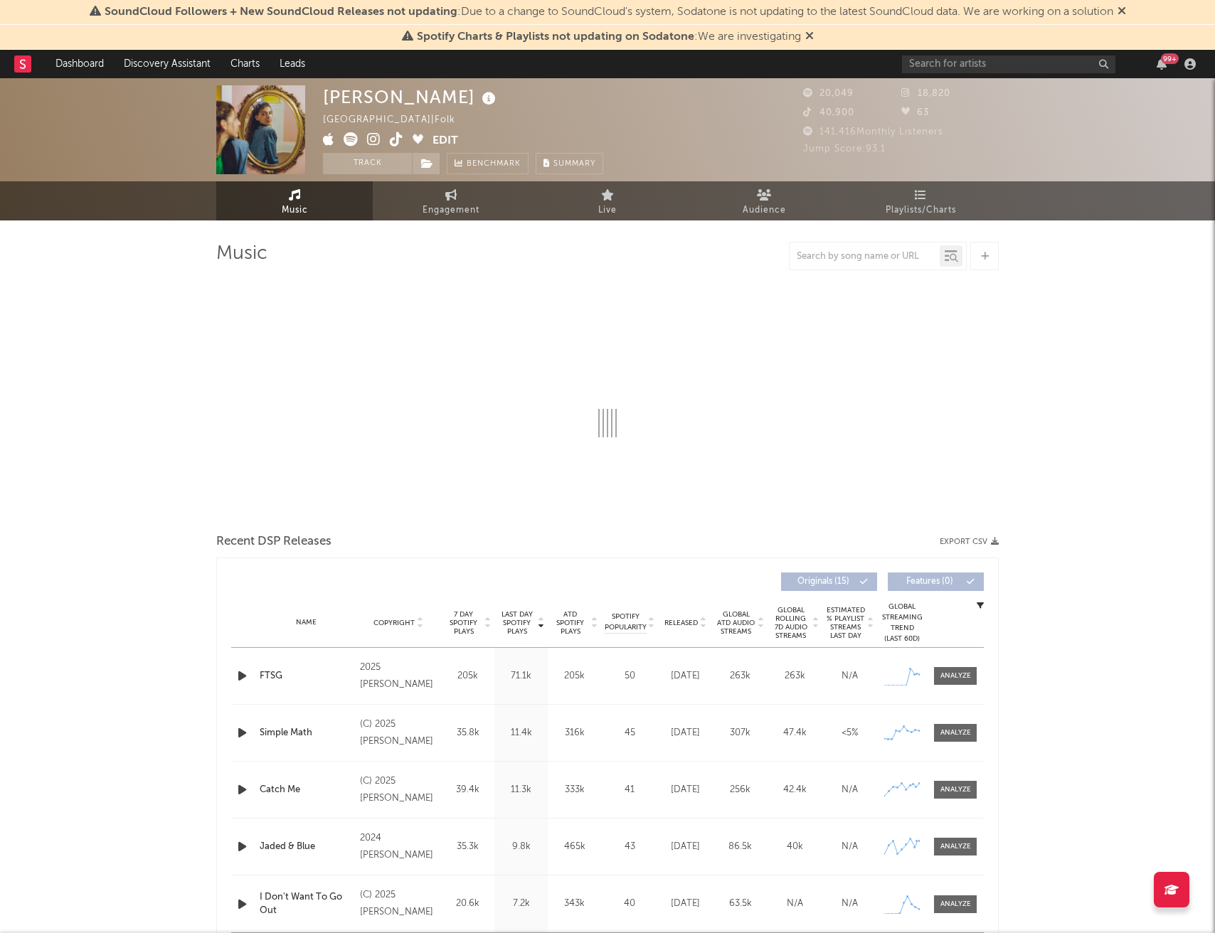
select select "6m"
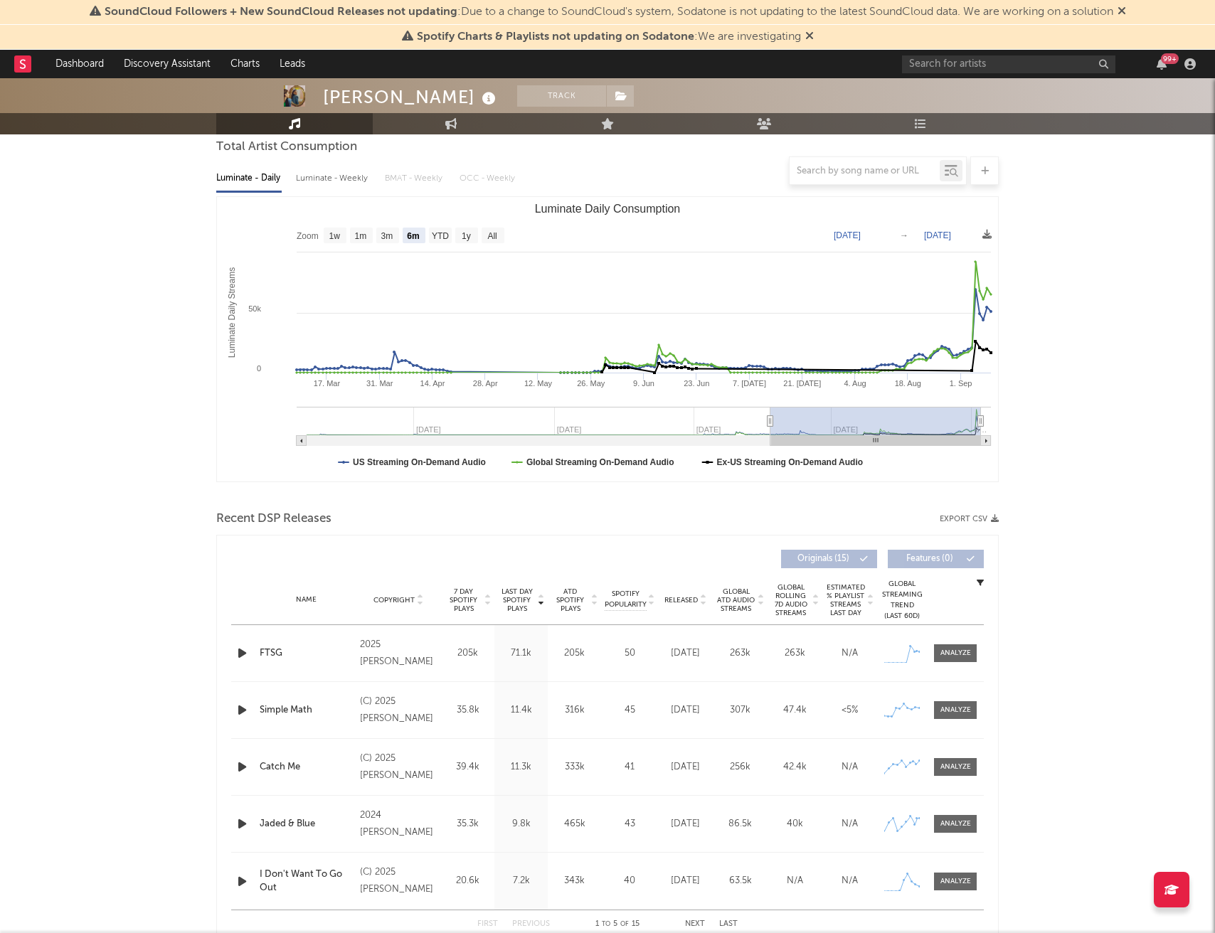
scroll to position [140, 0]
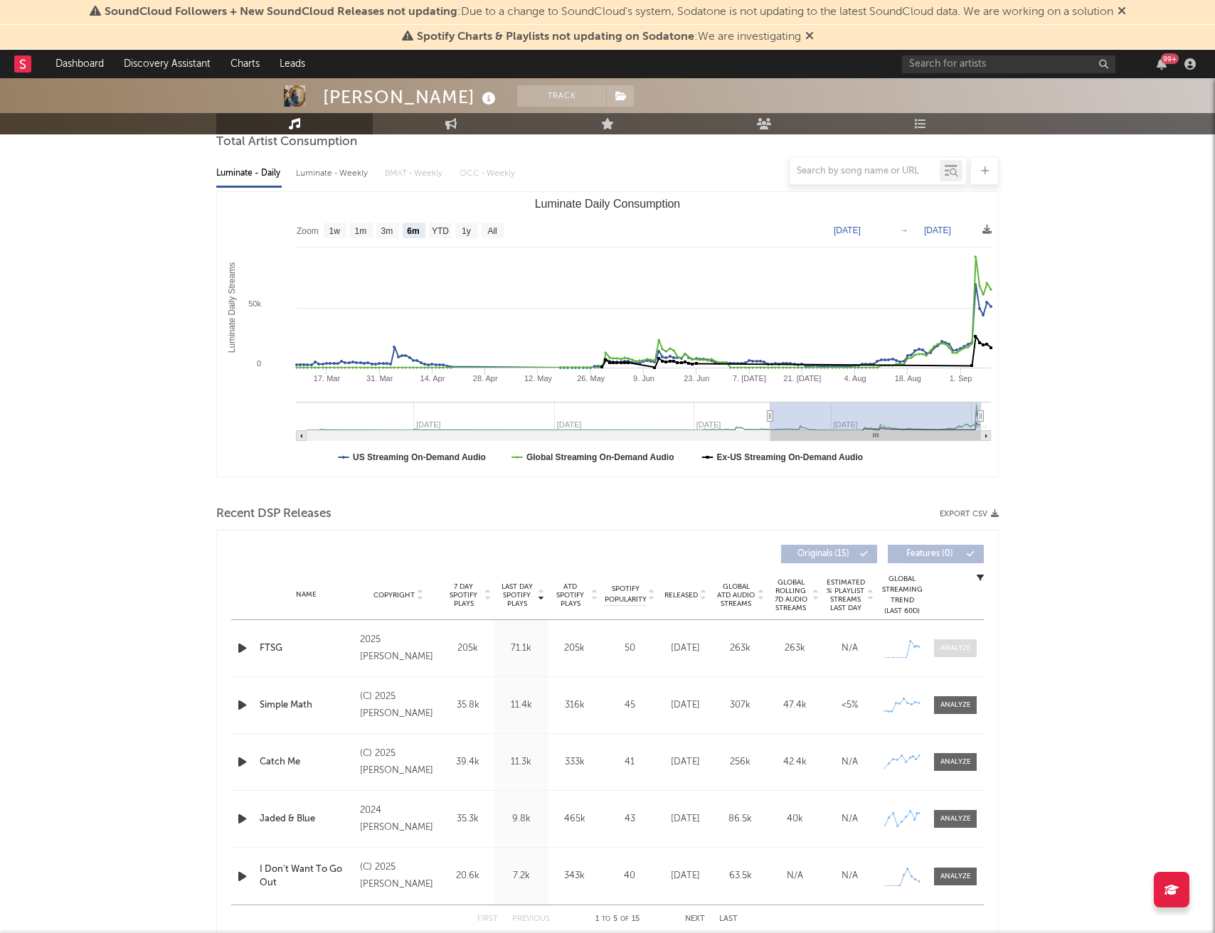
click at [950, 651] on div at bounding box center [955, 648] width 31 height 11
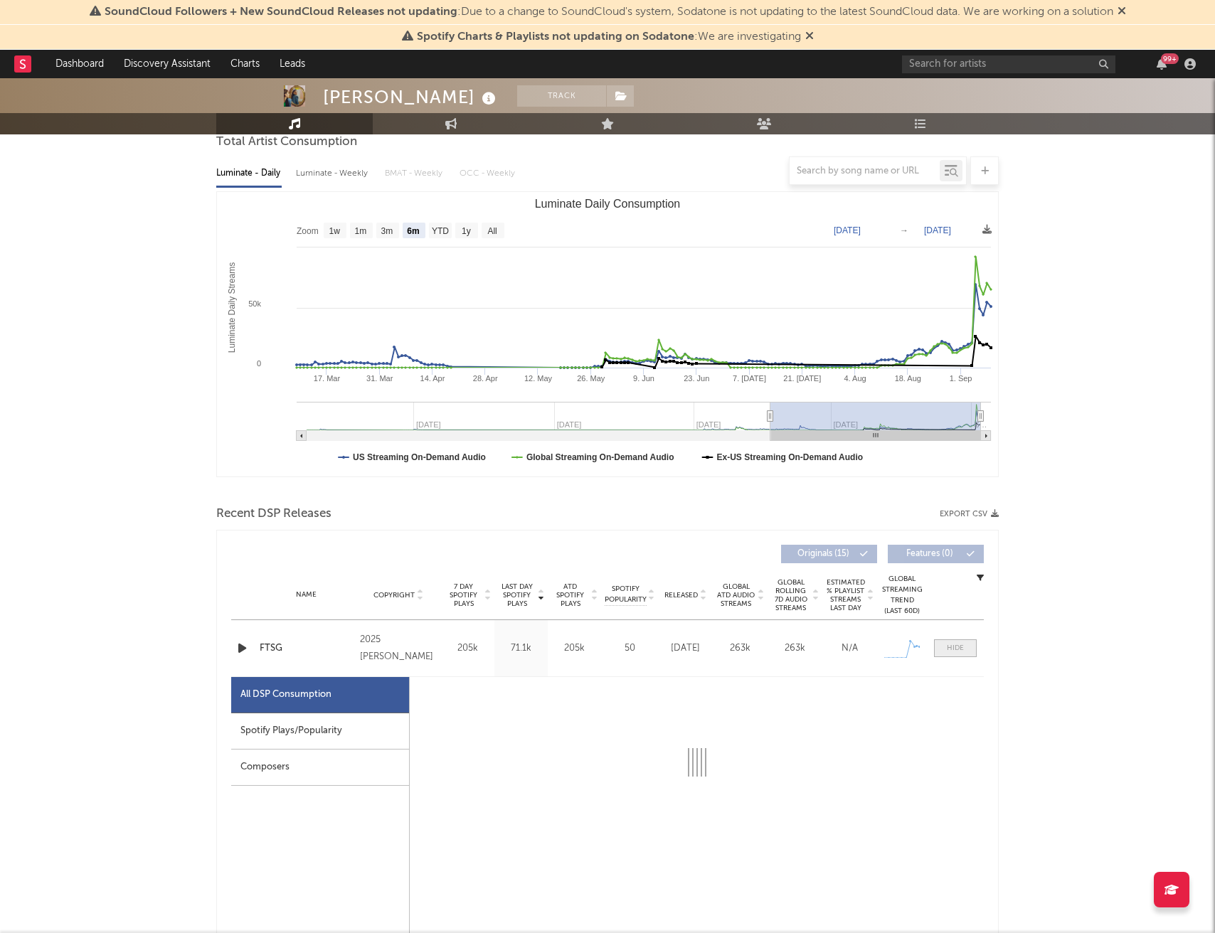
select select "1w"
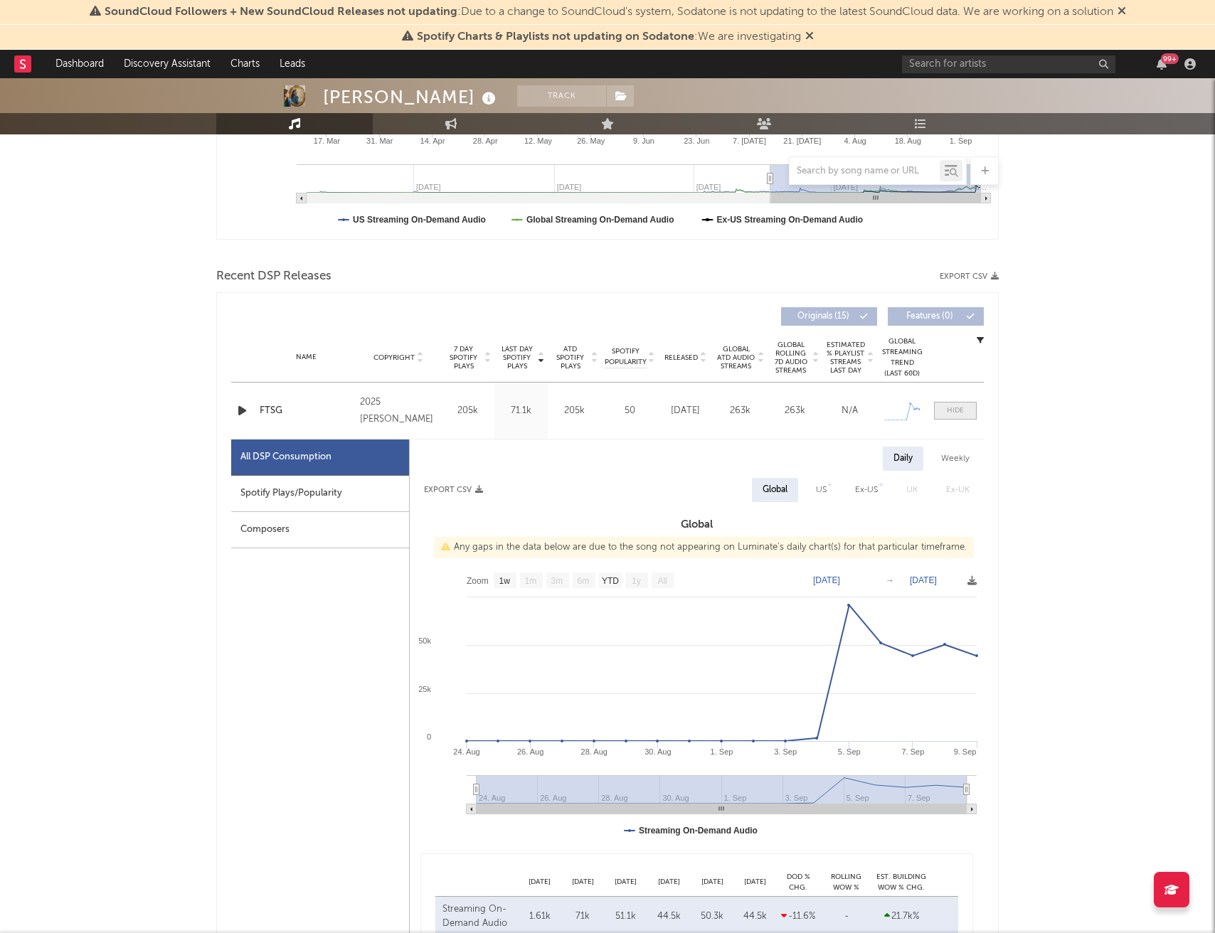
scroll to position [379, 0]
click at [820, 486] on div "US" at bounding box center [821, 488] width 11 height 17
select select "1w"
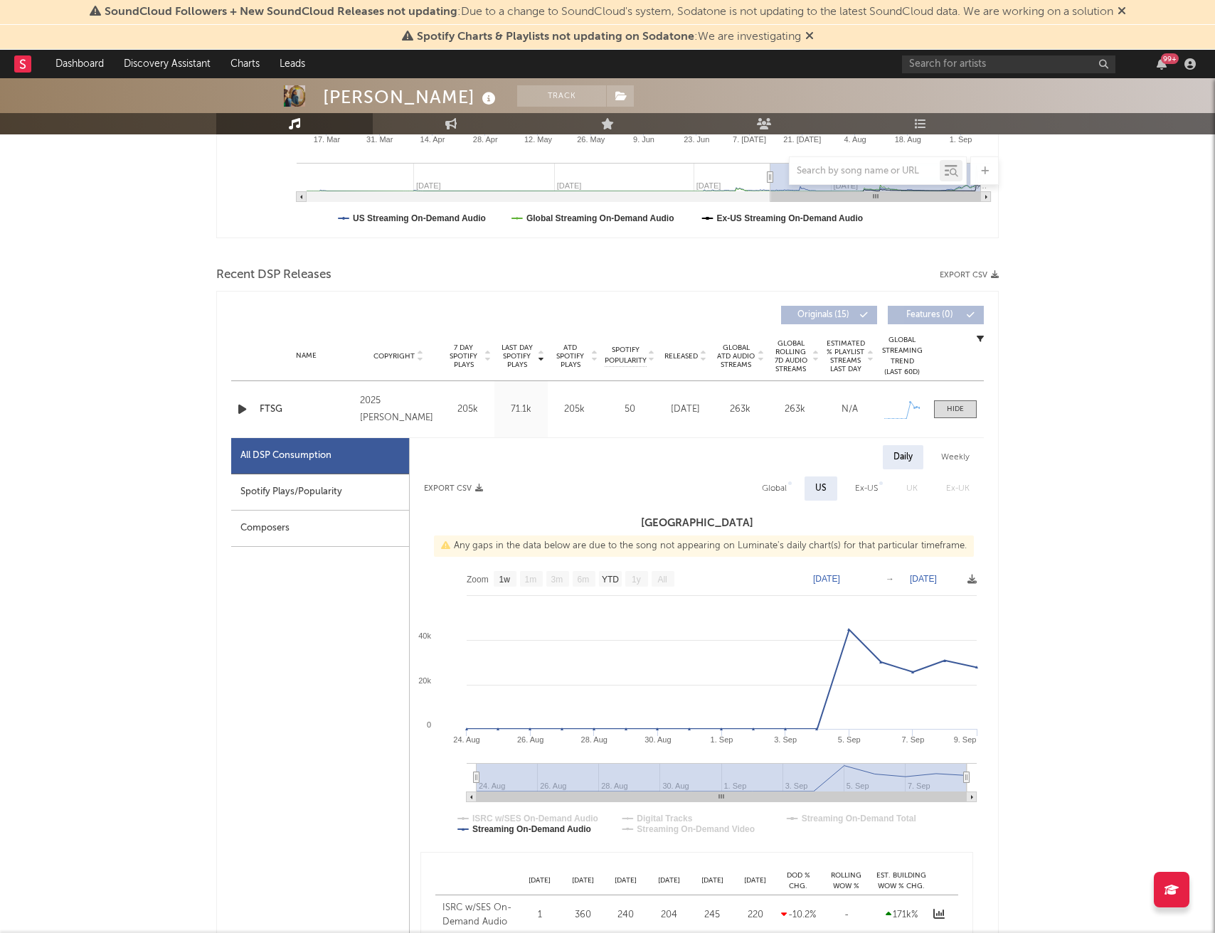
click at [782, 489] on div "Global" at bounding box center [774, 488] width 25 height 17
select select "1w"
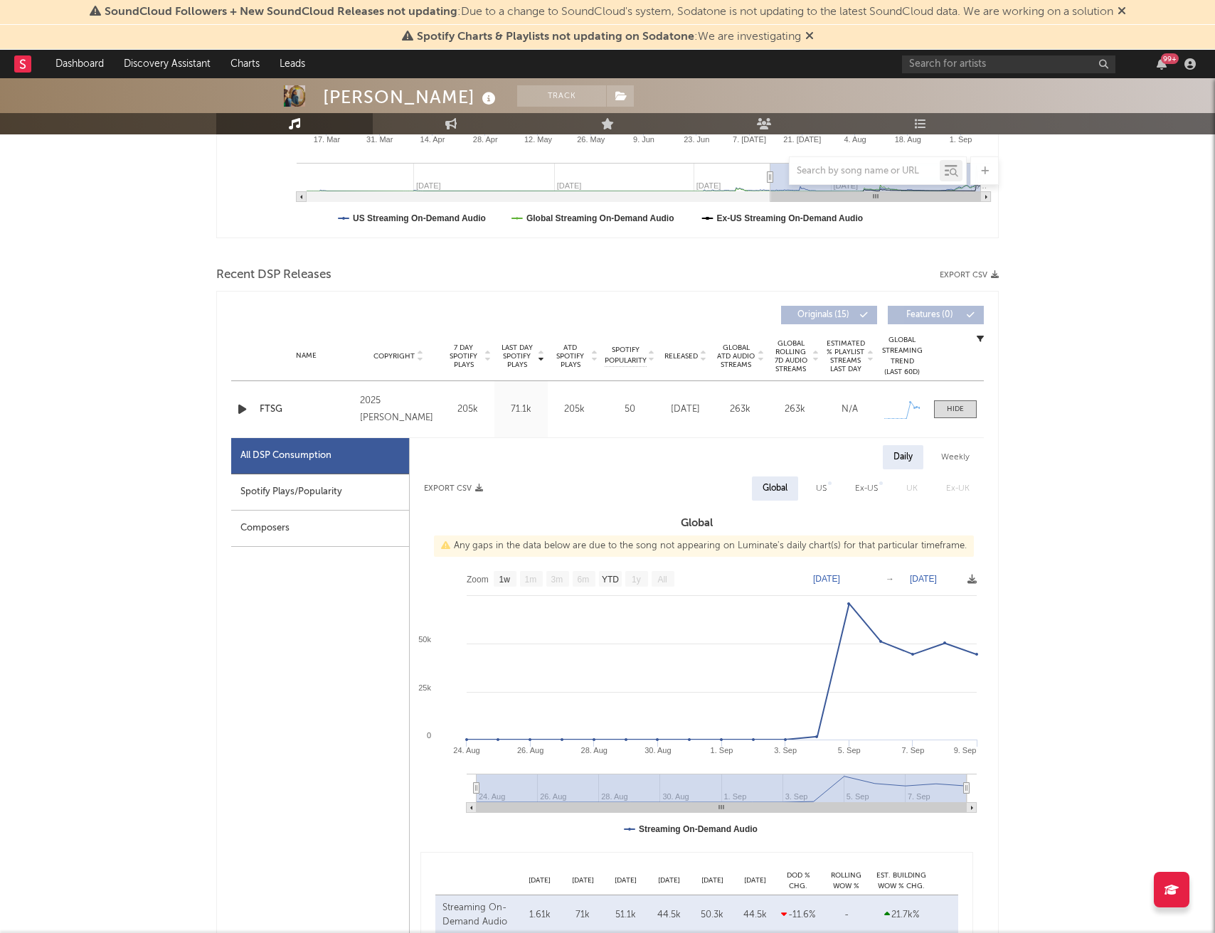
click at [311, 496] on div "Spotify Plays/Popularity" at bounding box center [320, 492] width 178 height 36
select select "1w"
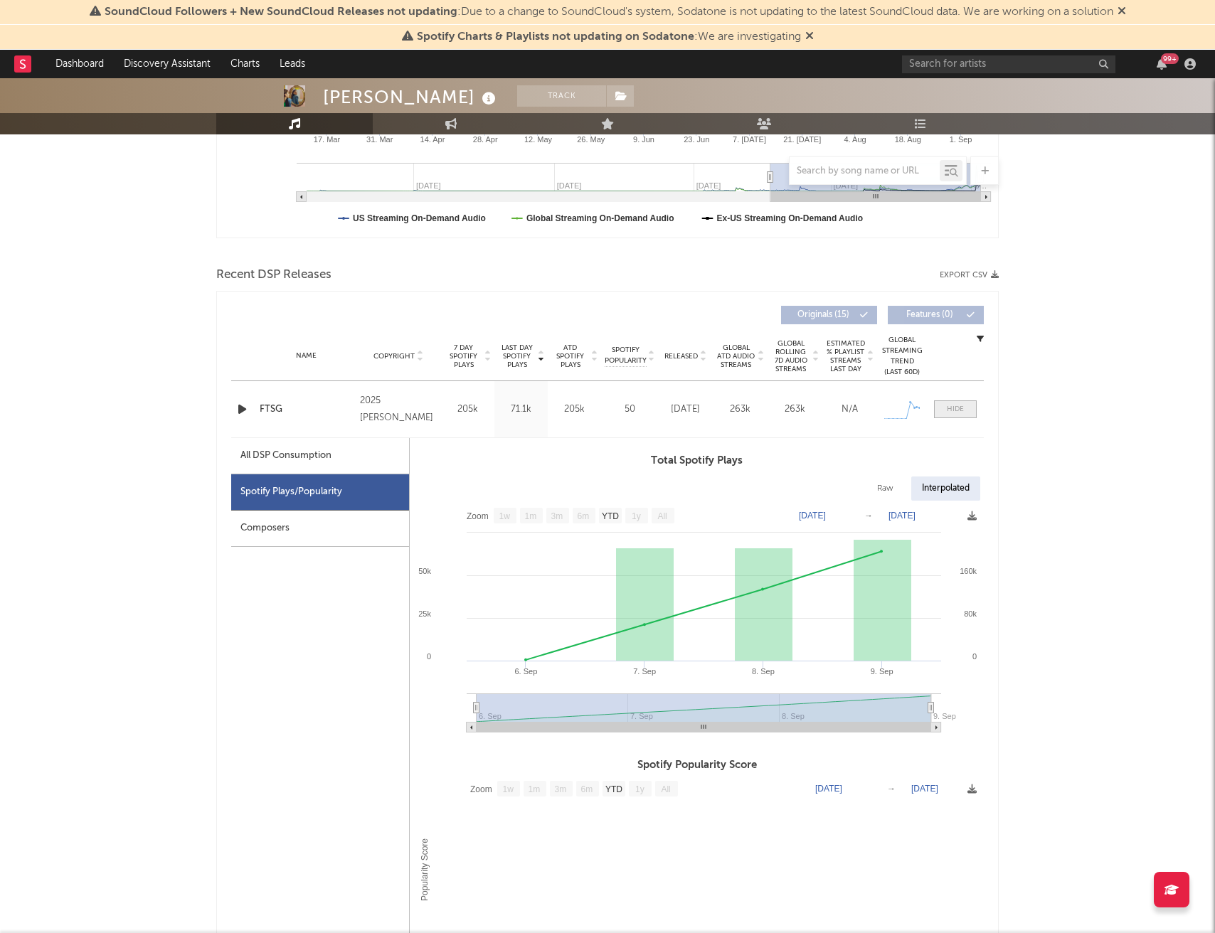
click at [958, 404] on div at bounding box center [955, 409] width 17 height 11
